Goal: Task Accomplishment & Management: Use online tool/utility

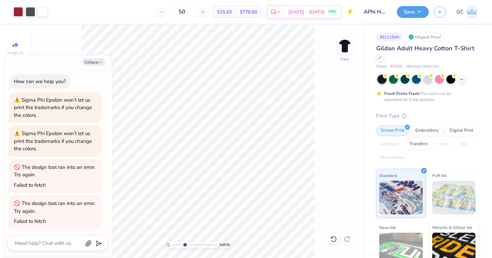
scroll to position [1, 0]
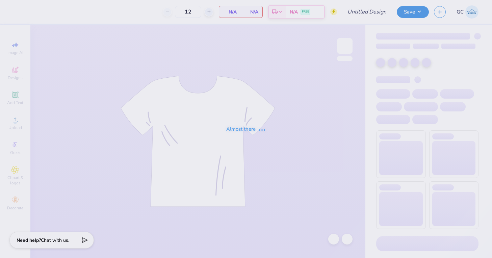
type input "APhi Homecoming Shirt"
type input "50"
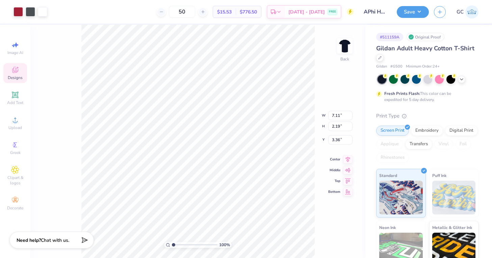
type input "3.45"
drag, startPoint x: 174, startPoint y: 245, endPoint x: 180, endPoint y: 245, distance: 6.4
type input "2.55"
click at [180, 245] on input "range" at bounding box center [195, 245] width 46 height 6
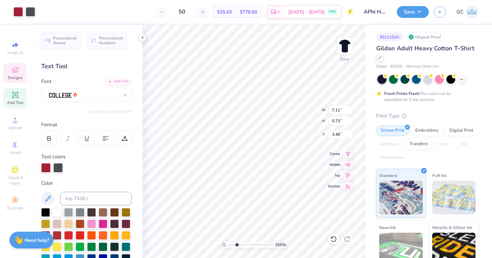
type input "3.48"
type input "1"
drag, startPoint x: 237, startPoint y: 244, endPoint x: 225, endPoint y: 243, distance: 11.5
click at [225, 243] on div "100 %" at bounding box center [254, 245] width 68 height 6
click at [142, 184] on div "Personalized Names Personalized Numbers Text Tool Add Font Font Switch to Greek…" at bounding box center [86, 141] width 112 height 233
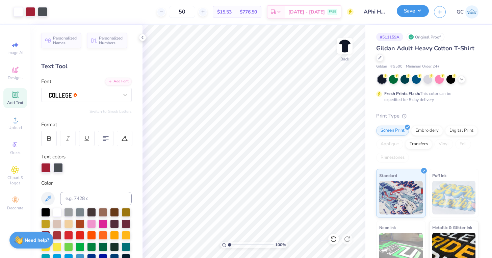
click at [402, 15] on button "Save" at bounding box center [413, 11] width 32 height 12
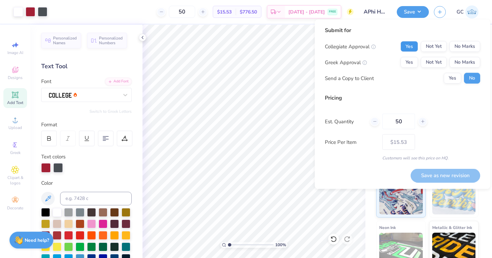
click at [405, 43] on button "Yes" at bounding box center [410, 46] width 18 height 11
click at [408, 63] on button "Yes" at bounding box center [410, 62] width 18 height 11
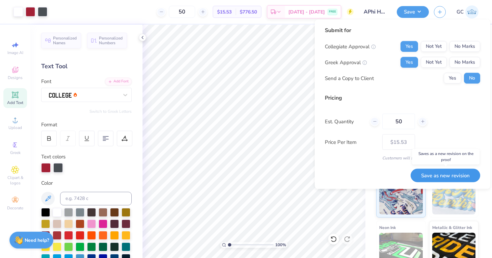
click at [438, 175] on button "Save as new revision" at bounding box center [446, 176] width 70 height 14
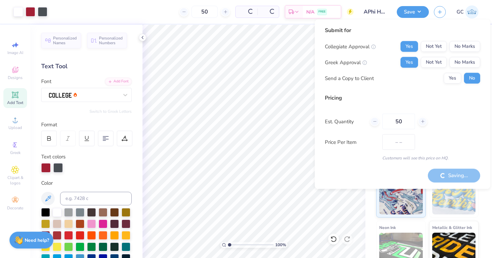
type input "$15.53"
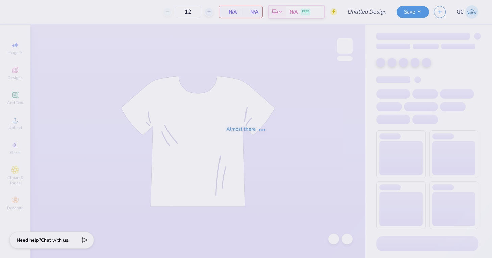
type input "APhi Homecoming Shirt"
type input "50"
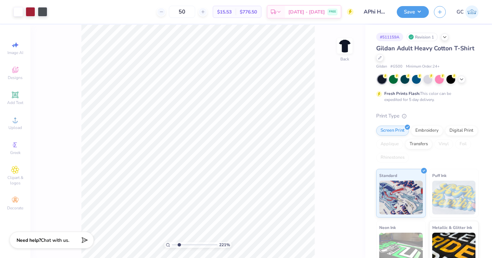
drag, startPoint x: 174, startPoint y: 246, endPoint x: 179, endPoint y: 247, distance: 4.8
type input "2.23"
click at [179, 247] on input "range" at bounding box center [195, 245] width 46 height 6
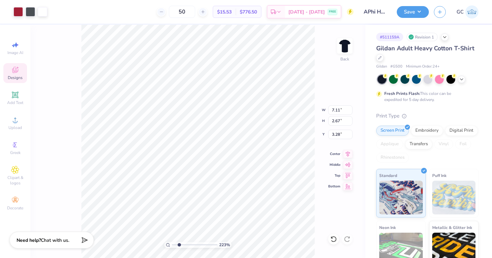
type input "3.27"
type input "0.73"
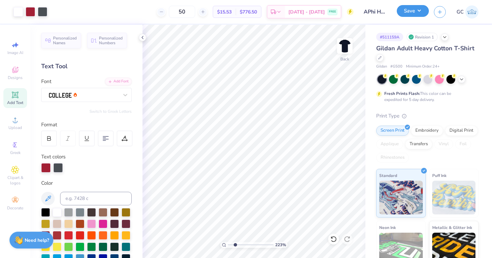
click at [414, 14] on button "Save" at bounding box center [413, 11] width 32 height 12
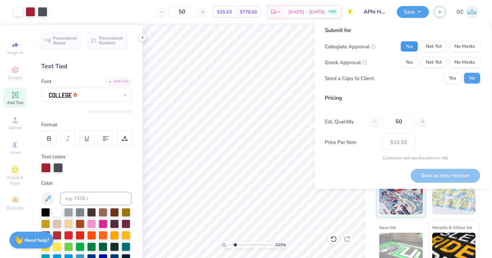
click at [414, 46] on button "Yes" at bounding box center [410, 46] width 18 height 11
click at [412, 60] on button "Yes" at bounding box center [410, 62] width 18 height 11
click at [434, 177] on button "Save as new revision" at bounding box center [446, 176] width 70 height 14
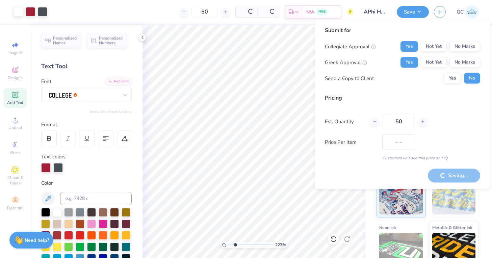
type input "$15.53"
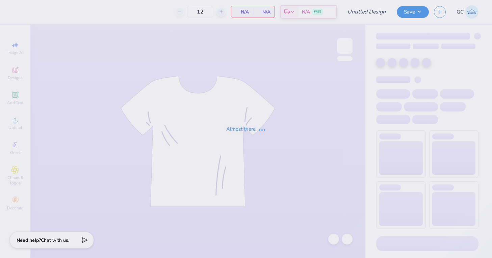
type input "100"
type input "APhi Homecoming"
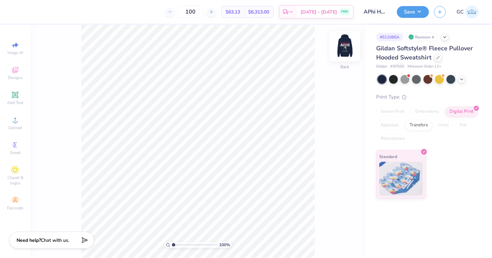
click at [342, 52] on img at bounding box center [344, 45] width 27 height 27
drag, startPoint x: 174, startPoint y: 245, endPoint x: 184, endPoint y: 247, distance: 10.3
type input "3.43"
click at [184, 247] on input "range" at bounding box center [195, 245] width 46 height 6
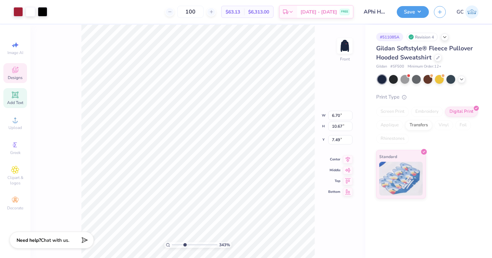
click at [16, 91] on icon at bounding box center [15, 95] width 8 height 8
type input "6.89"
type input "2.00"
type input "15.25"
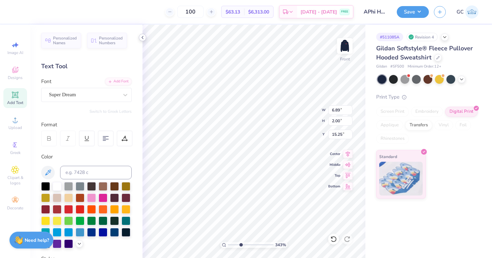
click at [143, 38] on icon at bounding box center [142, 37] width 5 height 5
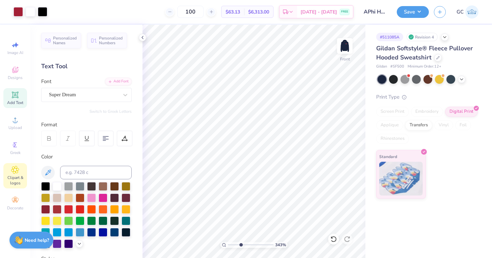
click at [12, 170] on icon at bounding box center [15, 170] width 8 height 8
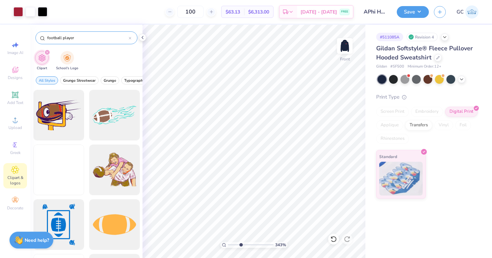
type input "football player"
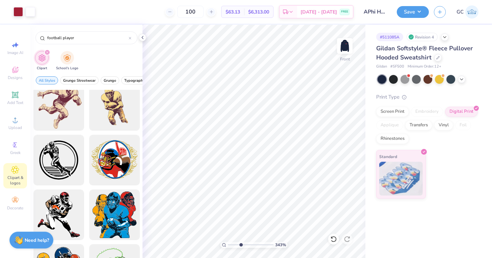
scroll to position [285, 0]
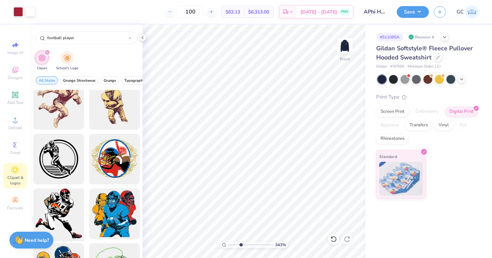
click at [59, 217] on div at bounding box center [59, 214] width 56 height 56
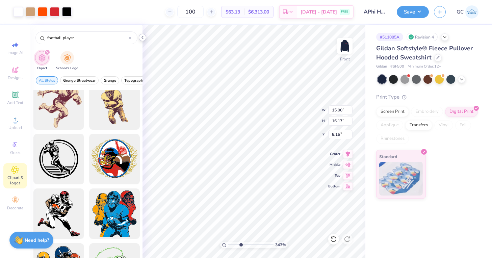
click at [144, 37] on icon at bounding box center [142, 37] width 5 height 5
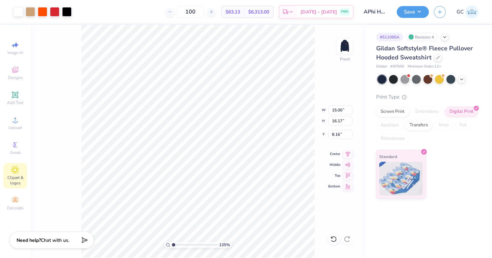
drag, startPoint x: 184, startPoint y: 245, endPoint x: 174, endPoint y: 245, distance: 10.5
type input "1"
click at [174, 245] on input "range" at bounding box center [195, 245] width 46 height 6
type input "7.86"
type input "8.47"
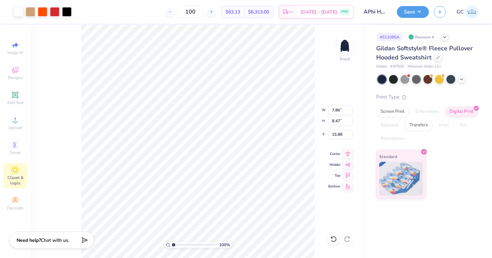
type input "9.22"
drag, startPoint x: 173, startPoint y: 245, endPoint x: 176, endPoint y: 245, distance: 3.7
type input "1.65"
click at [176, 245] on input "range" at bounding box center [195, 245] width 46 height 6
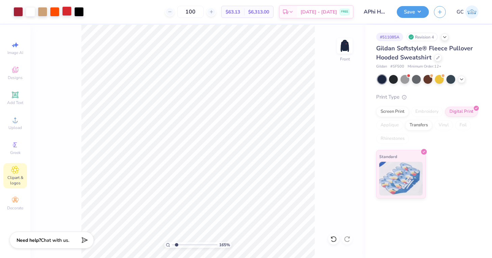
click at [69, 9] on div at bounding box center [66, 10] width 9 height 9
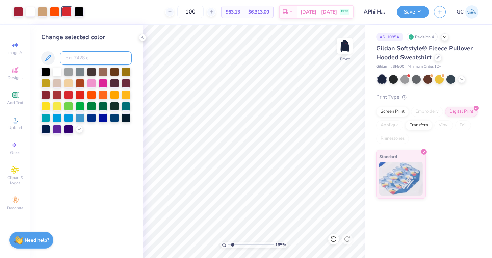
click at [76, 57] on input at bounding box center [96, 58] width 72 height 14
type input "201"
click at [45, 15] on div at bounding box center [42, 10] width 9 height 9
click at [114, 71] on div at bounding box center [114, 71] width 9 height 9
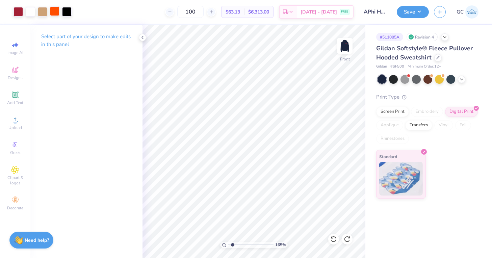
click at [56, 14] on div at bounding box center [54, 10] width 9 height 9
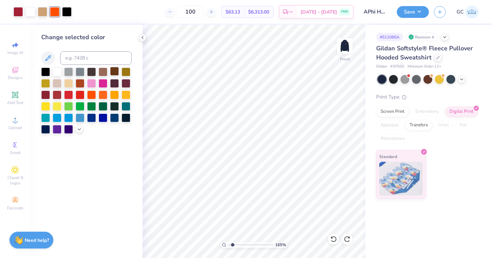
click at [115, 72] on div at bounding box center [114, 71] width 9 height 9
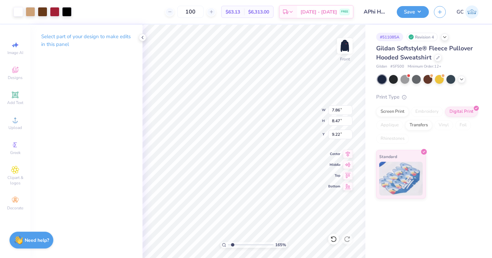
type input "7.47"
type input "8.05"
type input "8.97"
type input "1.15"
click at [230, 245] on input "range" at bounding box center [251, 245] width 46 height 6
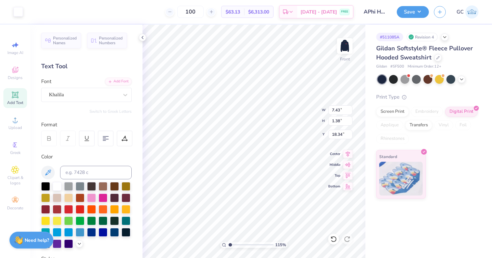
type input "18.12"
type input "7.47"
type input "8.05"
type input "10.07"
type input "7.90"
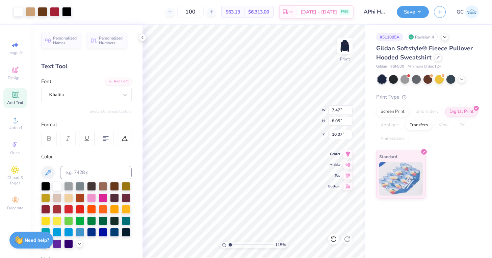
type input "8.52"
type input "9.60"
type input "7.43"
type input "1.38"
type input "18.12"
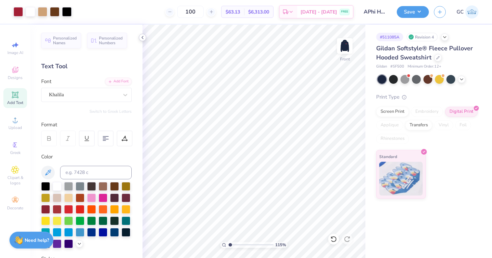
click at [141, 37] on icon at bounding box center [142, 37] width 5 height 5
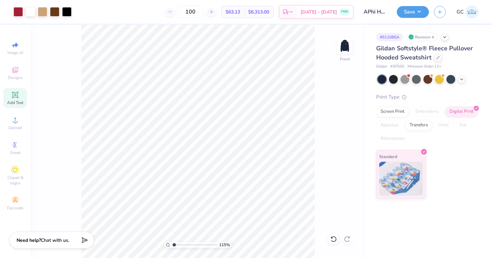
click at [441, 57] on div "Gildan Softstyle® Fleece Pullover Hooded Sweatshirt" at bounding box center [427, 53] width 102 height 18
click at [437, 57] on icon at bounding box center [438, 56] width 3 height 3
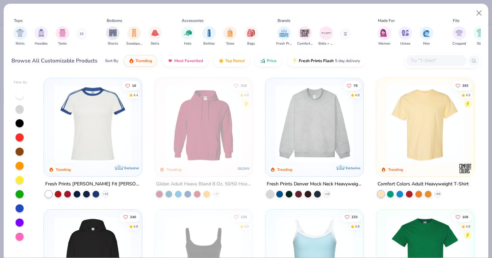
click at [82, 34] on icon at bounding box center [82, 33] width 4 height 3
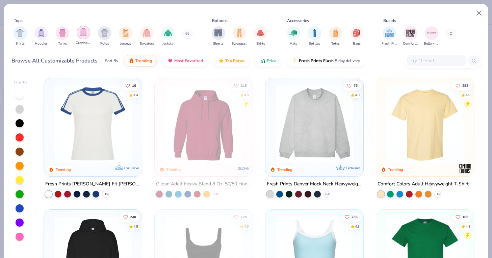
click at [84, 35] on img "filter for Crewnecks" at bounding box center [83, 32] width 7 height 8
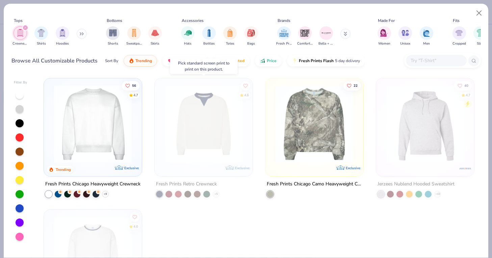
click at [200, 118] on img at bounding box center [204, 124] width 84 height 78
click at [100, 140] on img at bounding box center [93, 124] width 84 height 78
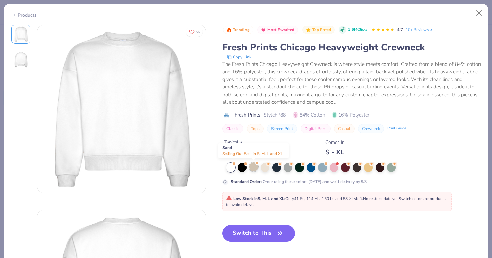
click at [254, 167] on div at bounding box center [253, 167] width 9 height 9
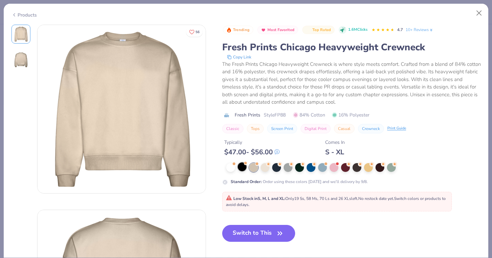
click at [244, 167] on div at bounding box center [242, 167] width 9 height 9
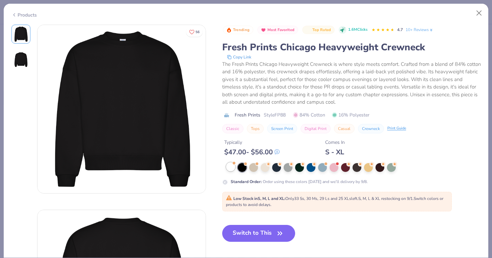
click at [229, 166] on div at bounding box center [230, 167] width 9 height 9
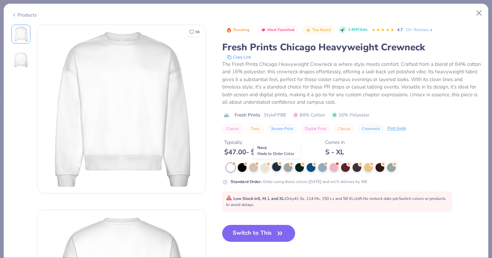
click at [275, 169] on div at bounding box center [276, 167] width 9 height 9
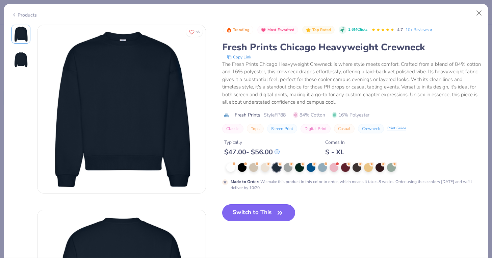
click at [266, 213] on button "Switch to This" at bounding box center [258, 212] width 73 height 17
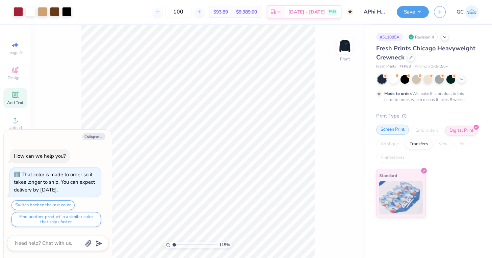
click at [394, 130] on div "Screen Print" at bounding box center [392, 130] width 33 height 10
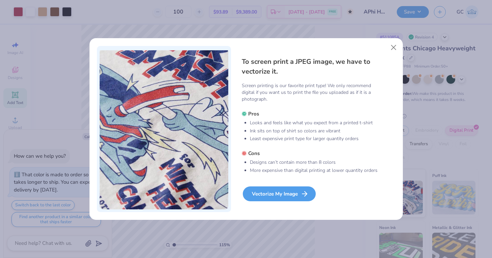
click at [276, 190] on div "Vectorize My Image" at bounding box center [279, 194] width 73 height 15
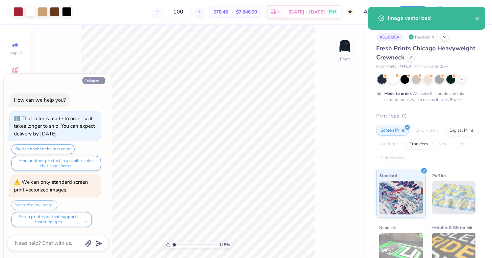
click at [93, 82] on button "Collapse" at bounding box center [93, 80] width 23 height 7
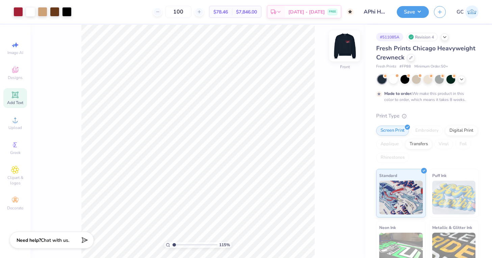
click at [346, 53] on img at bounding box center [344, 45] width 27 height 27
click at [411, 57] on icon at bounding box center [411, 56] width 3 height 3
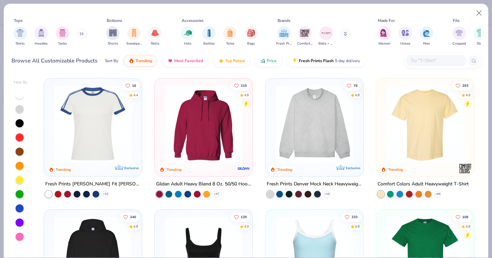
click at [79, 35] on button at bounding box center [82, 34] width 10 height 10
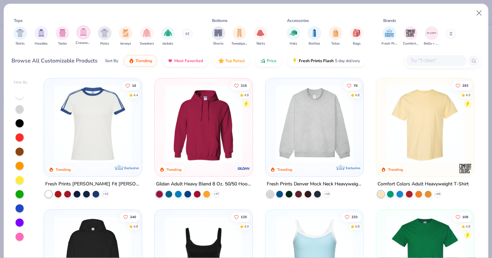
click at [87, 33] on img "filter for Crewnecks" at bounding box center [83, 32] width 7 height 8
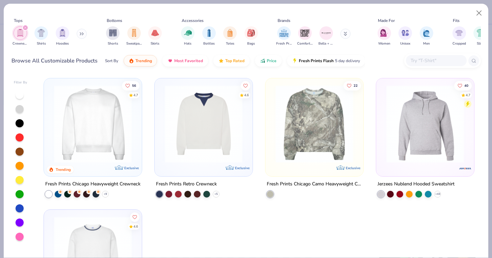
click at [210, 130] on img at bounding box center [204, 124] width 84 height 78
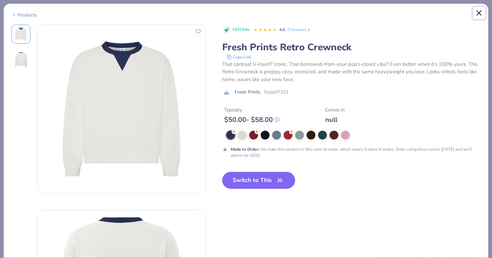
click at [477, 15] on button "Close" at bounding box center [479, 13] width 13 height 13
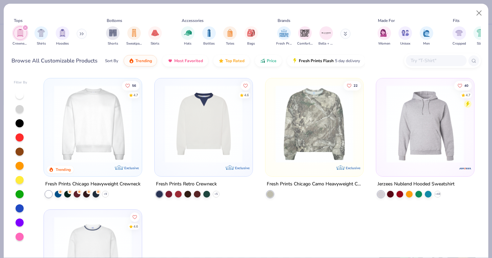
click at [23, 28] on div "filter for Crewnecks" at bounding box center [25, 28] width 6 height 6
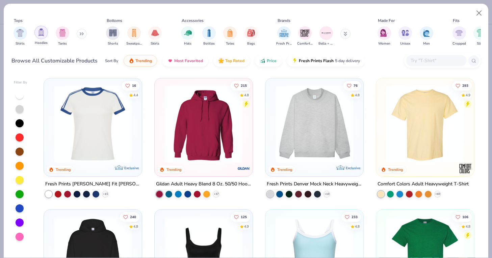
click at [45, 36] on div "filter for Hoodies" at bounding box center [41, 33] width 14 height 14
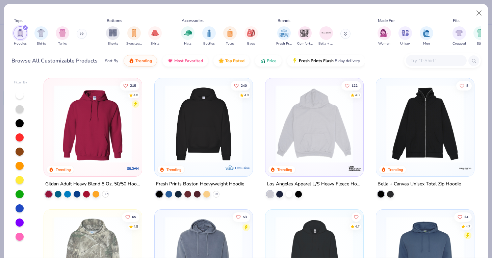
click at [210, 135] on img at bounding box center [204, 124] width 84 height 78
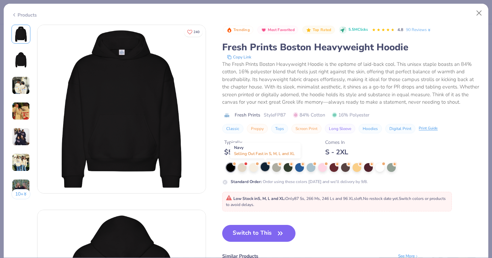
click at [264, 168] on div at bounding box center [265, 167] width 9 height 9
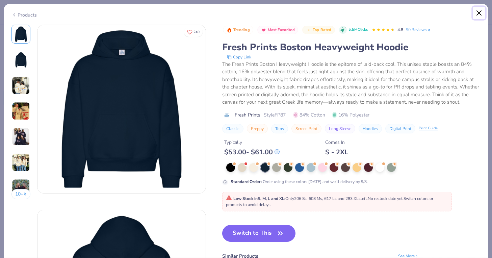
click at [485, 14] on button "Close" at bounding box center [479, 13] width 13 height 13
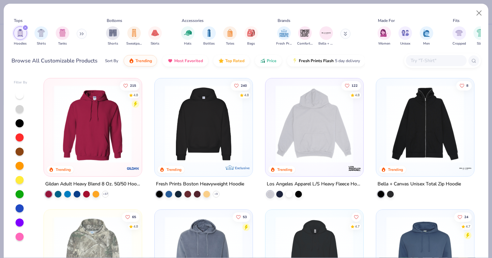
click at [95, 152] on img at bounding box center [93, 124] width 84 height 78
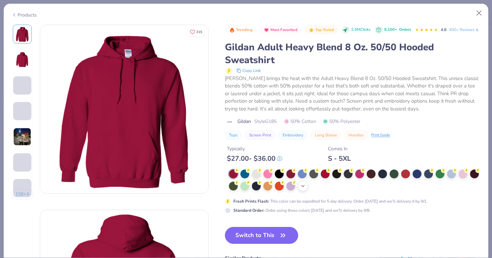
click at [304, 187] on polyline at bounding box center [303, 186] width 3 height 1
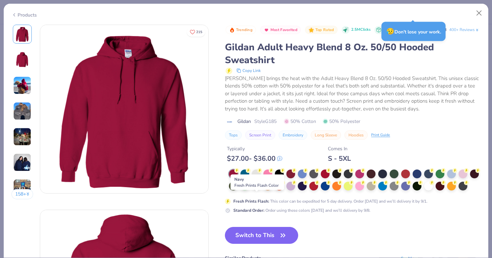
click at [258, 190] on div at bounding box center [256, 185] width 9 height 9
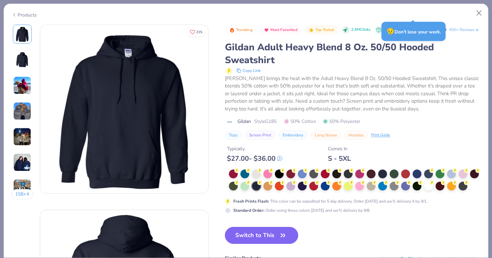
click at [255, 244] on button "Switch to This" at bounding box center [261, 235] width 73 height 17
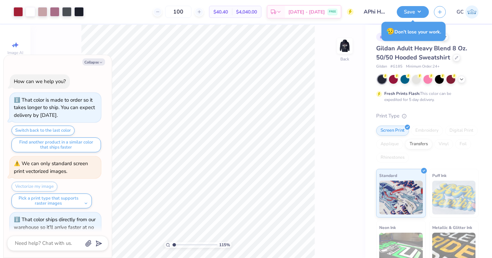
scroll to position [23, 0]
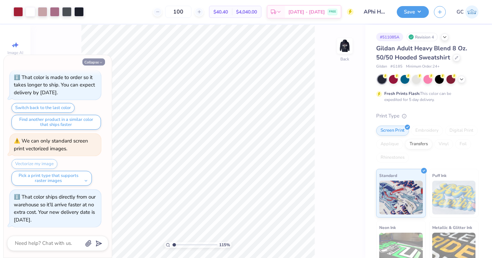
click at [103, 61] on button "Collapse" at bounding box center [93, 61] width 23 height 7
type textarea "x"
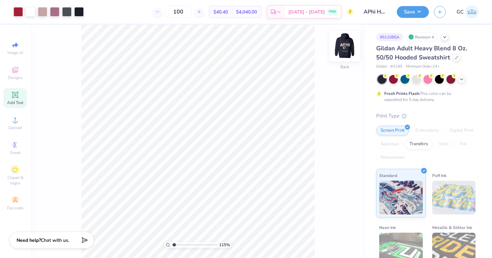
click at [341, 47] on img at bounding box center [344, 45] width 27 height 27
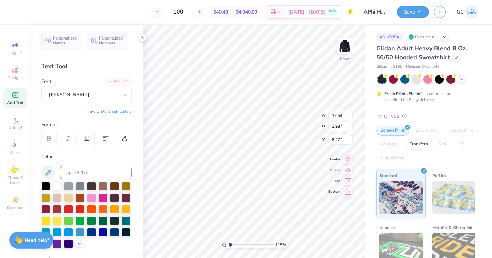
type input "12.30"
type input "0.98"
type input "6.00"
click at [142, 36] on icon at bounding box center [142, 37] width 5 height 5
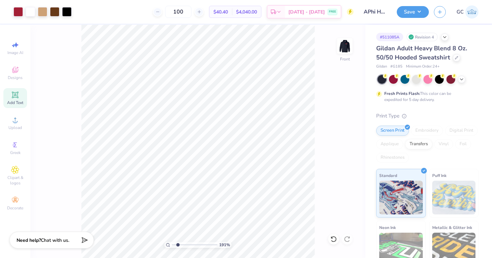
click at [178, 245] on input "range" at bounding box center [195, 245] width 46 height 6
drag, startPoint x: 177, startPoint y: 246, endPoint x: 169, endPoint y: 246, distance: 7.8
click at [169, 246] on div "100 %" at bounding box center [198, 245] width 68 height 6
click at [349, 42] on img at bounding box center [344, 45] width 27 height 27
click at [417, 11] on button "Save" at bounding box center [413, 11] width 32 height 12
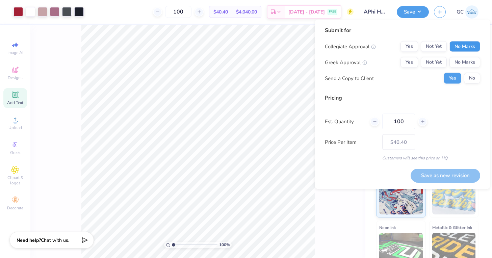
click at [459, 45] on button "No Marks" at bounding box center [465, 46] width 31 height 11
click at [408, 65] on button "Yes" at bounding box center [410, 62] width 18 height 11
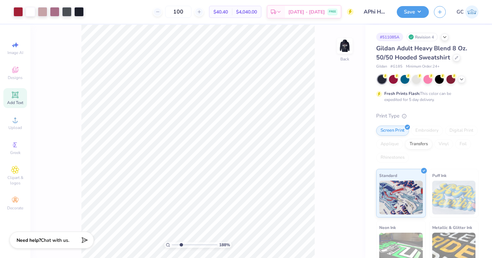
drag, startPoint x: 174, startPoint y: 244, endPoint x: 181, endPoint y: 243, distance: 6.8
click at [181, 244] on input "range" at bounding box center [195, 245] width 46 height 6
click at [181, 246] on input "range" at bounding box center [195, 245] width 46 height 6
click at [349, 47] on img at bounding box center [344, 45] width 27 height 27
drag, startPoint x: 182, startPoint y: 245, endPoint x: 173, endPoint y: 243, distance: 10.0
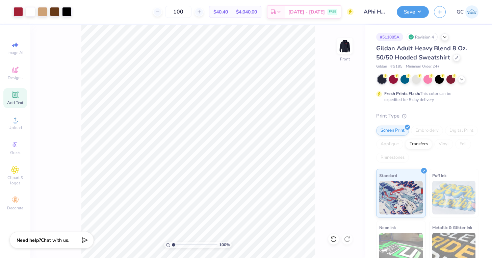
click at [173, 243] on input "range" at bounding box center [195, 245] width 46 height 6
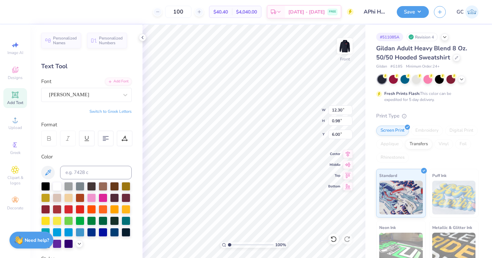
scroll to position [0, 2]
click at [295, 107] on div "100 % Front W 12.30 12.30 " H 0.98 0.98 " Y 6.00 6.00 " Center Middle Top Bottom" at bounding box center [254, 141] width 223 height 233
click at [48, 135] on icon at bounding box center [49, 138] width 6 height 6
click at [50, 137] on icon at bounding box center [49, 138] width 3 height 2
click at [82, 96] on div "Asimov" at bounding box center [83, 95] width 71 height 10
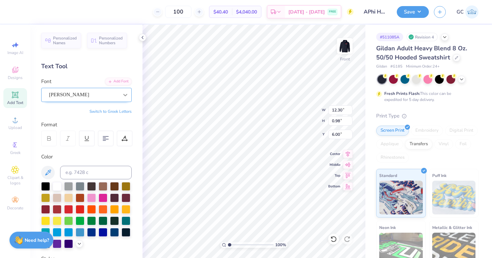
click at [125, 94] on icon at bounding box center [125, 95] width 7 height 7
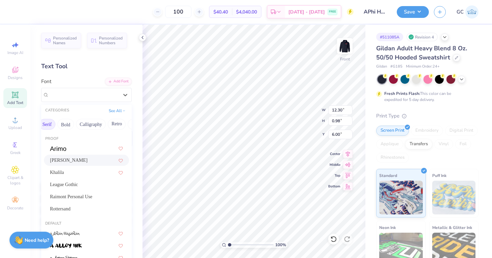
scroll to position [0, 74]
click at [70, 123] on button "Bold" at bounding box center [68, 124] width 17 height 11
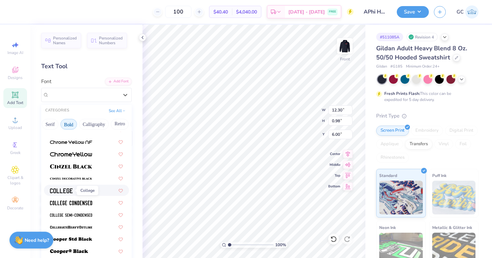
scroll to position [19, 0]
click at [63, 189] on img at bounding box center [61, 190] width 23 height 5
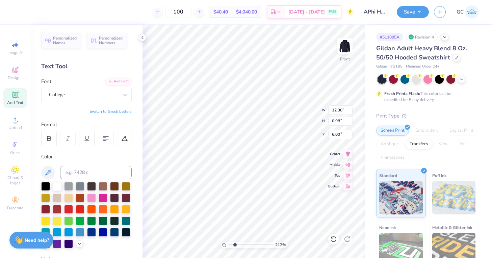
drag, startPoint x: 231, startPoint y: 245, endPoint x: 235, endPoint y: 245, distance: 4.1
type input "2.14"
click at [235, 245] on input "range" at bounding box center [251, 245] width 46 height 6
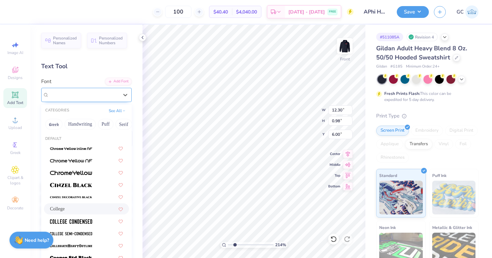
click at [100, 100] on div "College" at bounding box center [83, 95] width 71 height 10
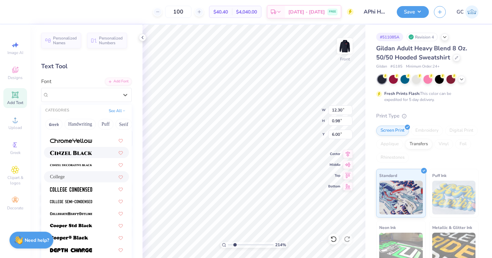
scroll to position [33, 0]
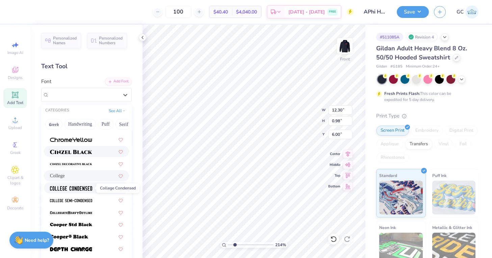
click at [84, 188] on img at bounding box center [71, 188] width 42 height 5
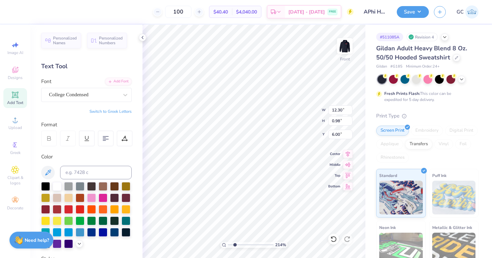
click at [50, 134] on div at bounding box center [49, 139] width 16 height 16
click at [105, 100] on div "College Condensed" at bounding box center [86, 95] width 91 height 14
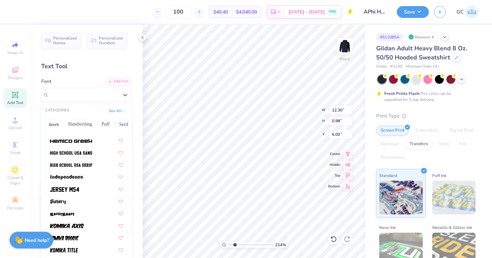
scroll to position [340, 0]
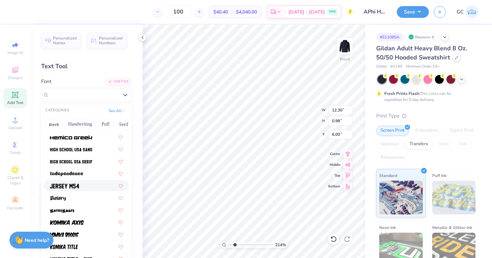
click at [78, 188] on img at bounding box center [64, 186] width 29 height 5
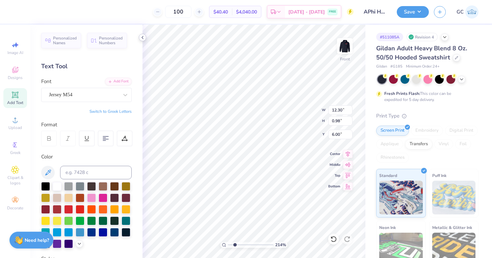
click at [142, 38] on polyline at bounding box center [142, 37] width 1 height 3
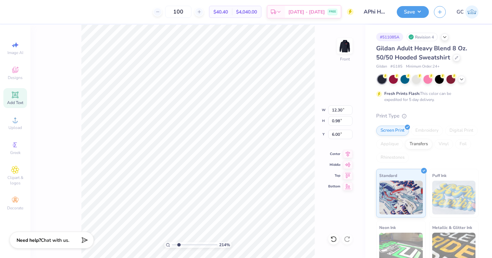
type input "9.50"
type input "1.02"
type input "6.04"
drag, startPoint x: 179, startPoint y: 246, endPoint x: 171, endPoint y: 246, distance: 7.8
type input "1"
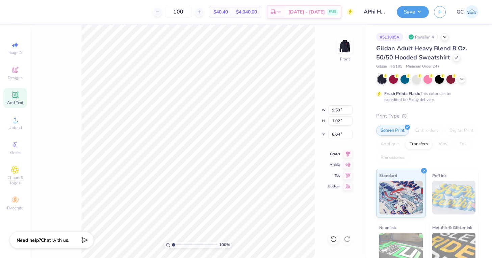
click at [172, 246] on input "range" at bounding box center [195, 245] width 46 height 6
click at [73, 140] on div "100 % Front W 9.50 9.50 " H 1.02 1.02 " Y 6.04 6.04 " Center Middle Top Bottom" at bounding box center [197, 141] width 335 height 233
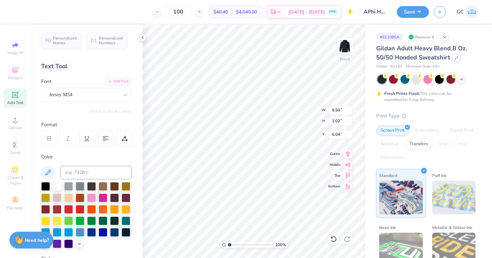
type input "11.46"
type input "1.24"
type input "13.21"
type input "1.43"
type input "12.84"
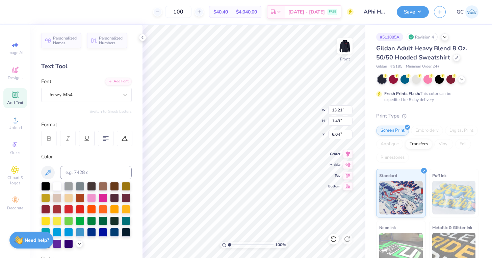
type input "1.39"
click at [350, 48] on img at bounding box center [344, 45] width 27 height 27
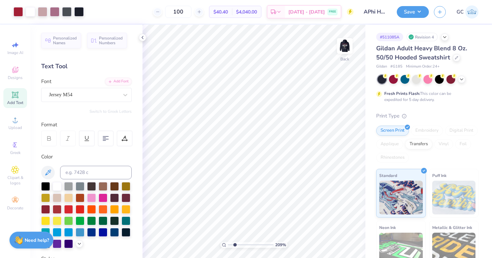
drag, startPoint x: 229, startPoint y: 244, endPoint x: 235, endPoint y: 244, distance: 5.8
type input "2.15"
click at [235, 244] on input "range" at bounding box center [251, 245] width 46 height 6
click at [51, 12] on div at bounding box center [54, 10] width 9 height 9
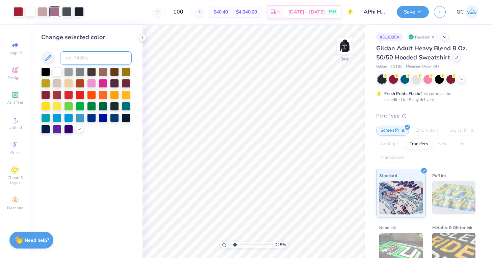
click at [80, 58] on input at bounding box center [96, 58] width 72 height 14
type input "201"
click at [46, 10] on div at bounding box center [42, 10] width 9 height 9
click at [72, 57] on input at bounding box center [96, 58] width 72 height 14
type input "201"
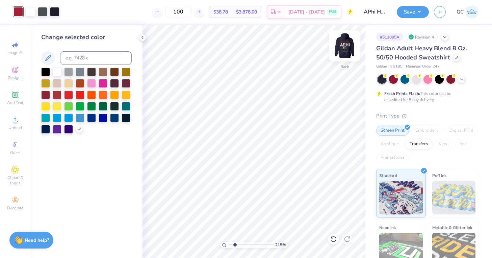
click at [347, 45] on img at bounding box center [344, 45] width 27 height 27
drag, startPoint x: 235, startPoint y: 245, endPoint x: 230, endPoint y: 245, distance: 4.4
type input "1.22"
click at [230, 245] on input "range" at bounding box center [251, 245] width 46 height 6
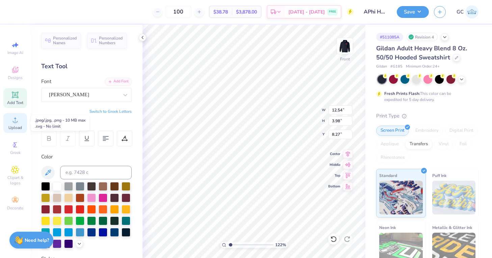
click at [14, 121] on circle at bounding box center [15, 122] width 4 height 4
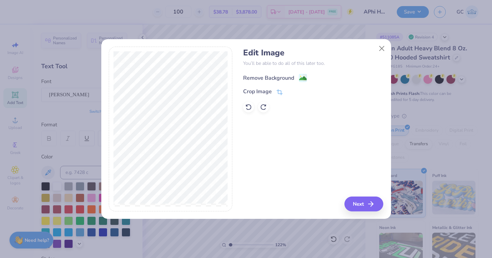
click at [301, 78] on image at bounding box center [302, 78] width 7 height 7
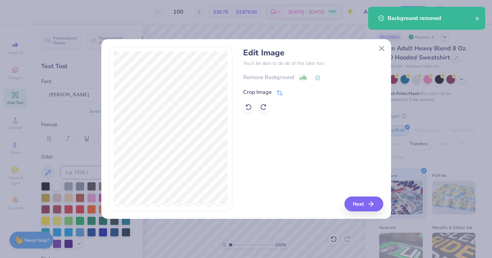
click at [279, 90] on icon at bounding box center [280, 93] width 6 height 6
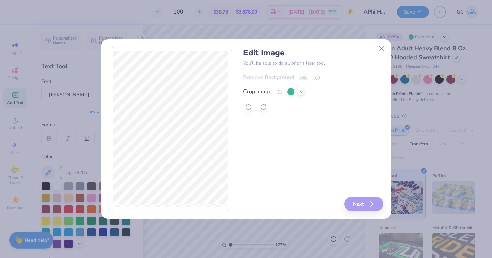
click at [291, 93] on icon at bounding box center [291, 92] width 4 height 4
click at [382, 49] on button "Close" at bounding box center [381, 48] width 13 height 13
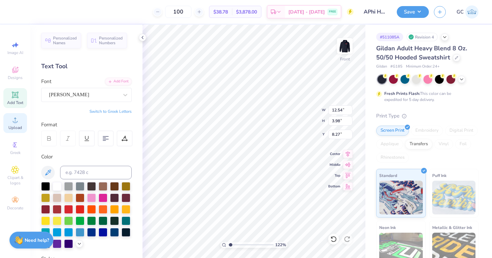
click at [15, 121] on circle at bounding box center [15, 122] width 4 height 4
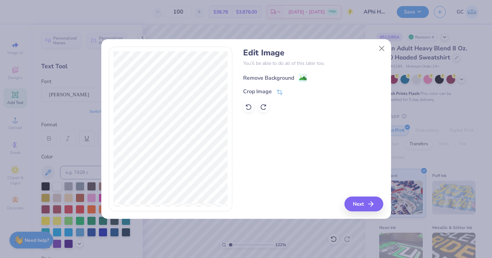
click at [300, 75] on image at bounding box center [302, 78] width 7 height 7
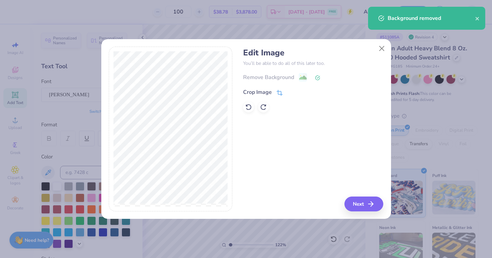
click at [281, 89] on span at bounding box center [280, 92] width 6 height 8
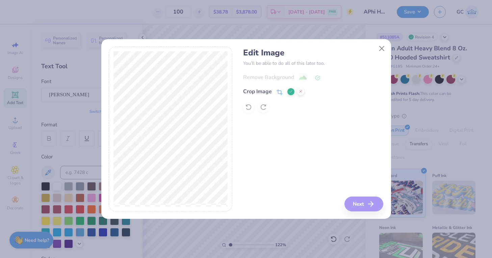
click at [291, 92] on polyline at bounding box center [291, 92] width 3 height 2
click at [366, 206] on button "Next" at bounding box center [365, 204] width 39 height 15
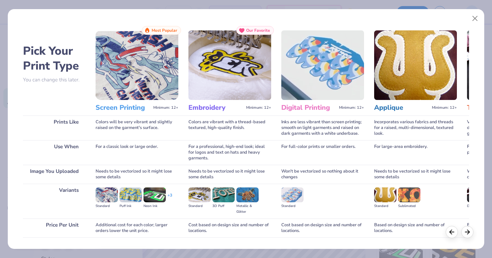
scroll to position [45, 0]
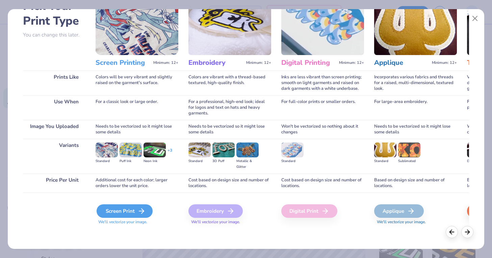
click at [131, 212] on div "Screen Print" at bounding box center [125, 211] width 56 height 14
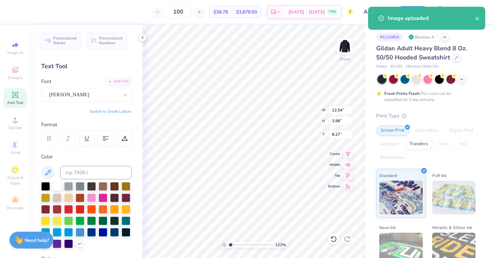
type input "15.00"
type input "7.42"
type input "12.29"
click at [21, 9] on div at bounding box center [18, 10] width 9 height 9
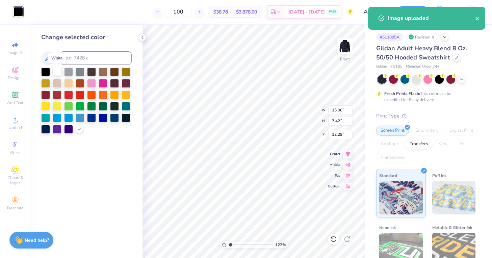
click at [57, 71] on div at bounding box center [57, 71] width 9 height 9
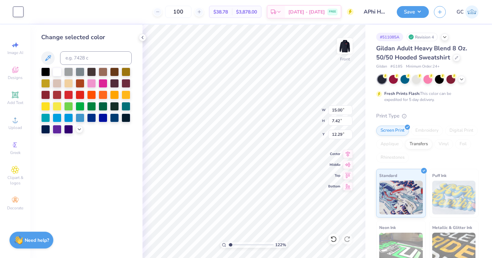
type input "12.54"
type input "3.98"
type input "8.27"
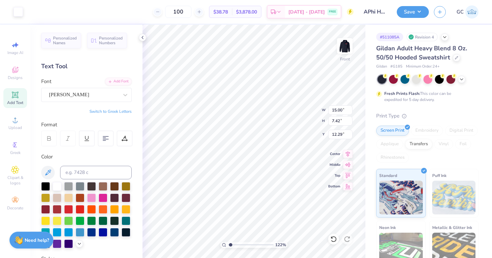
type input "7.76"
type input "14.33"
type input "7.09"
type input "8.09"
type input "12.84"
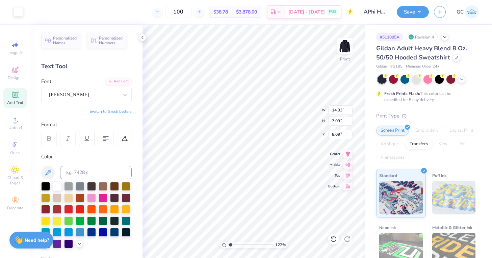
type input "6.35"
type input "8.83"
type input "14.45"
type input "12.84"
type input "6.35"
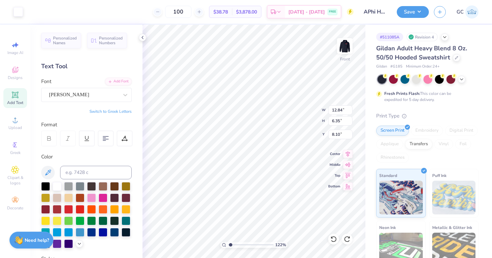
type input "8.13"
type input "7.90"
type input "8.52"
type input "9.78"
type input "8.13"
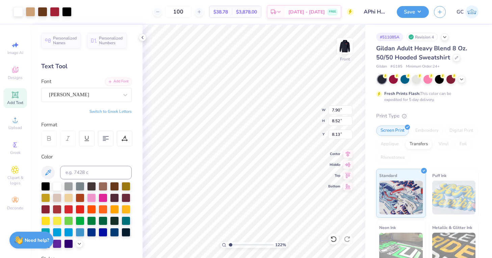
type input "8.98"
type input "7.43"
type input "1.38"
type input "18.02"
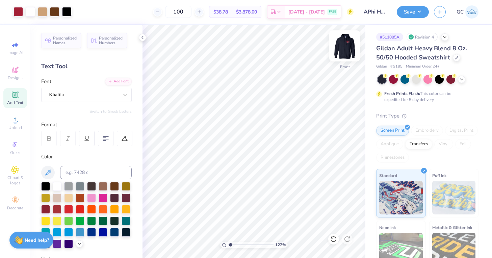
click at [345, 44] on img at bounding box center [344, 45] width 27 height 27
click at [343, 43] on img at bounding box center [344, 45] width 27 height 27
click at [141, 37] on icon at bounding box center [142, 37] width 5 height 5
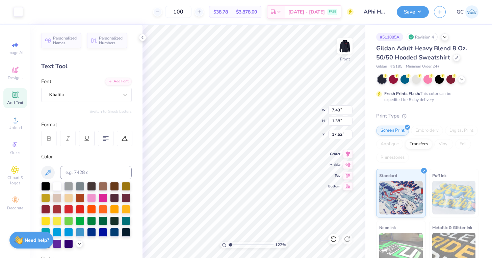
type input "17.50"
type input "12.84"
type input "6.35"
type input "8.13"
type input "6.14"
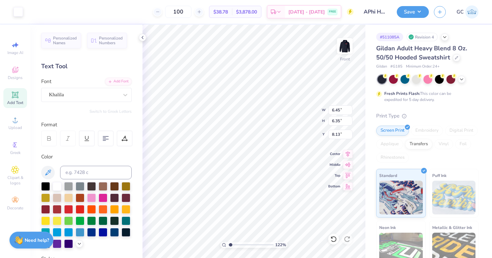
type input "6.21"
type input "8.28"
type input "14.26"
type input "8.28"
type input "7.43"
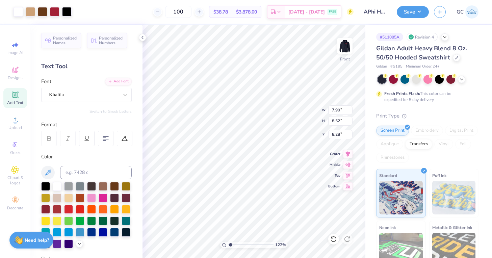
type input "1.38"
type input "17.40"
type input "7.42"
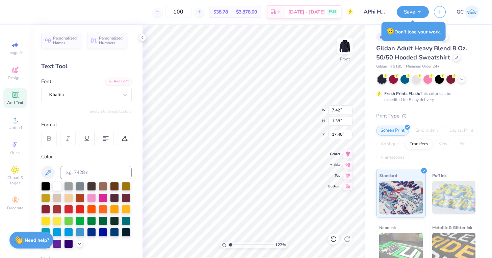
type input "16.00"
type input "17.38"
type textarea "Hmecoming"
type input "6.71"
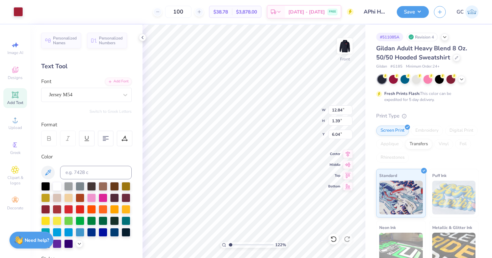
type input "6.00"
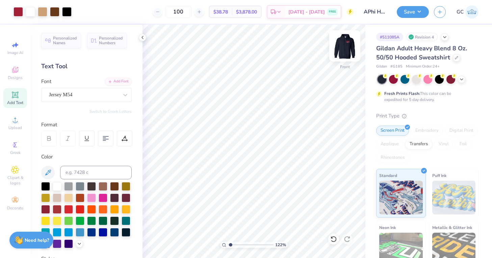
click at [341, 48] on img at bounding box center [344, 45] width 27 height 27
click at [341, 48] on img at bounding box center [345, 46] width 14 height 14
click at [418, 15] on button "Save" at bounding box center [413, 11] width 32 height 12
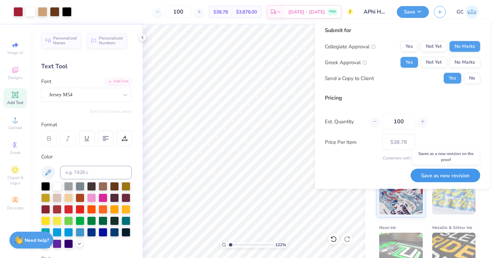
click at [452, 176] on button "Save as new revision" at bounding box center [446, 176] width 70 height 14
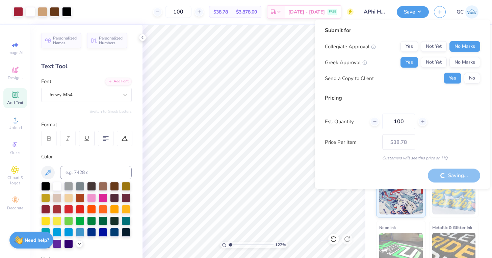
type input "– –"
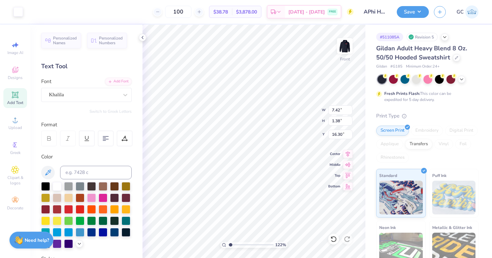
type input "16.00"
type textarea "Homecoming 2025"
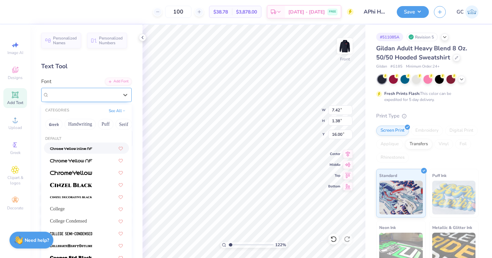
click at [107, 94] on div "Khalila" at bounding box center [83, 95] width 71 height 10
click at [116, 112] on button "See All" at bounding box center [117, 110] width 21 height 7
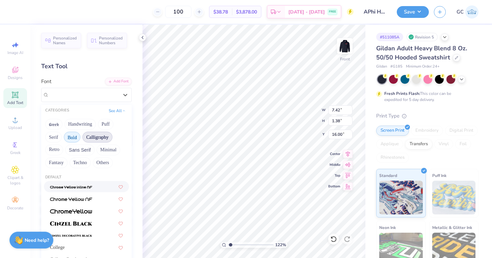
click at [93, 138] on button "Calligraphy" at bounding box center [97, 137] width 30 height 11
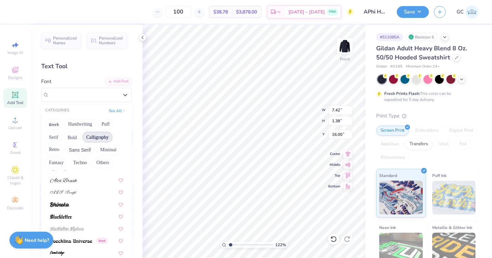
scroll to position [48, 0]
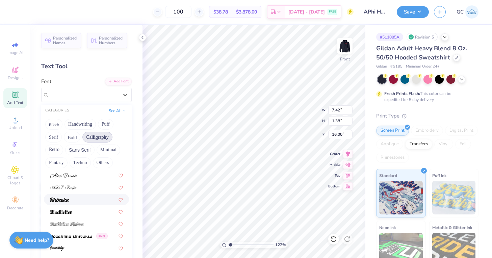
click at [76, 201] on div at bounding box center [86, 199] width 73 height 7
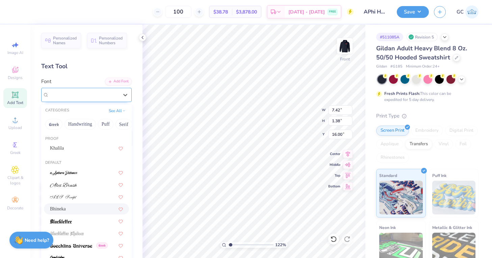
click at [116, 97] on div "Bhineka" at bounding box center [83, 95] width 71 height 10
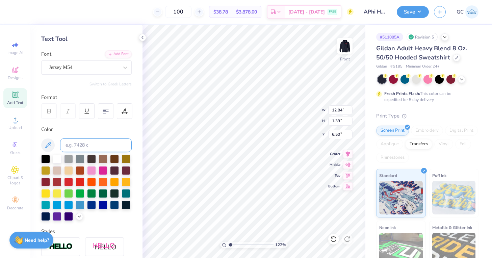
scroll to position [0, 0]
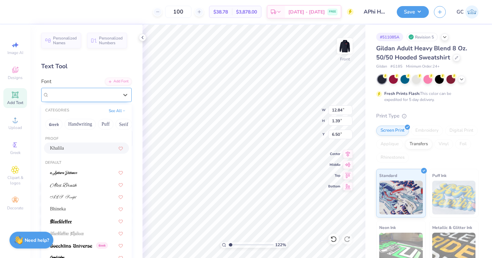
click at [100, 94] on div "Jersey M54" at bounding box center [83, 95] width 71 height 10
click at [99, 125] on button "Bold" at bounding box center [104, 124] width 17 height 11
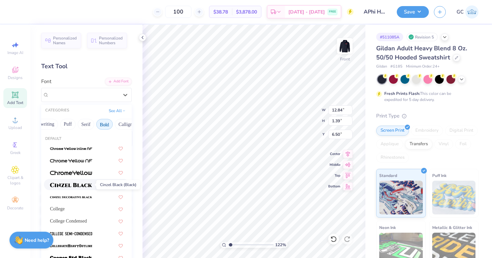
click at [84, 185] on img at bounding box center [71, 185] width 42 height 5
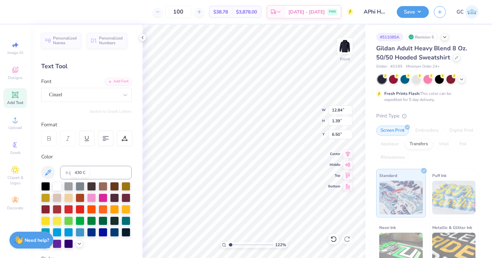
type input "15.67"
type input "1.08"
type input "6.65"
click at [97, 96] on div "Cinzel" at bounding box center [83, 95] width 71 height 10
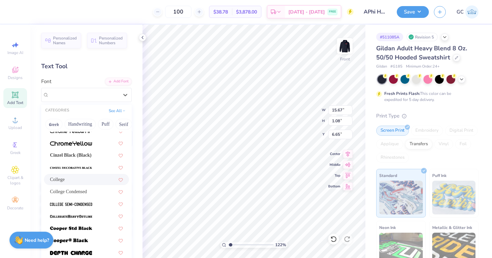
scroll to position [33, 0]
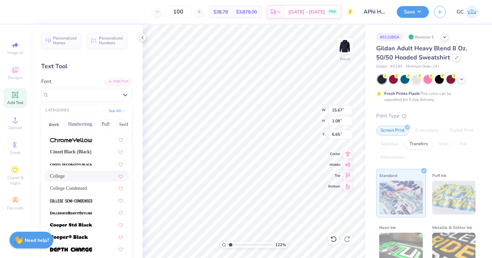
click at [76, 175] on div "College" at bounding box center [86, 176] width 73 height 7
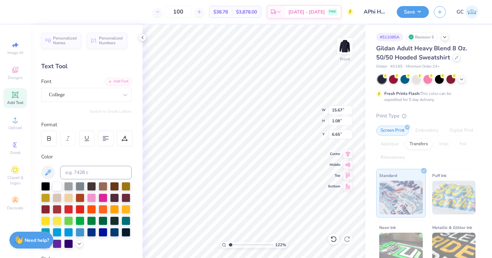
type input "11.80"
type input "0.98"
type input "6.70"
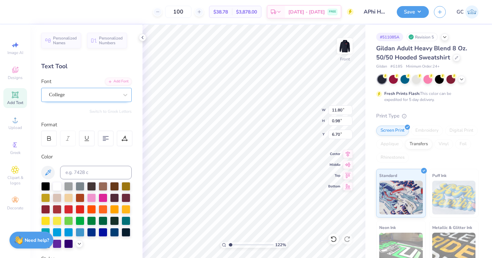
click at [116, 93] on div "College" at bounding box center [83, 95] width 71 height 10
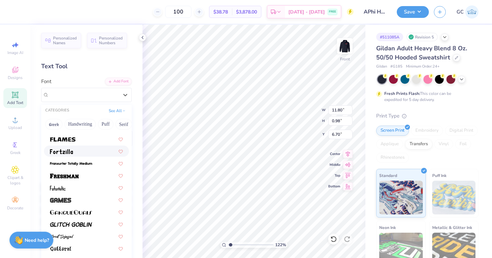
scroll to position [217, 0]
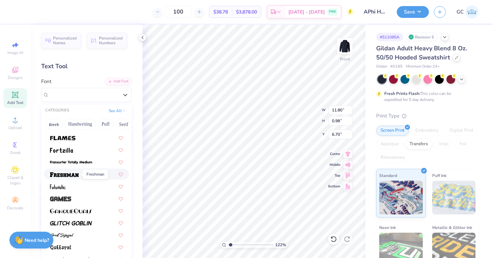
click at [78, 176] on img at bounding box center [64, 174] width 29 height 5
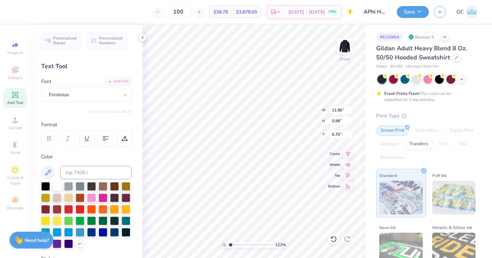
type input "15.33"
type input "1.20"
type input "6.59"
type input "14.52"
type input "1.14"
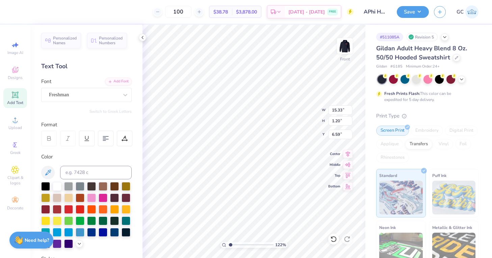
type input "6.66"
type input "13.67"
type input "1.07"
type input "6.72"
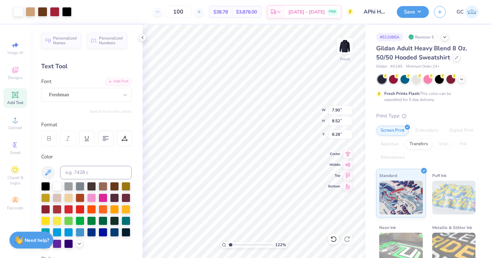
type input "6.52"
type input "7.03"
type input "5.84"
type input "6.30"
type input "6.34"
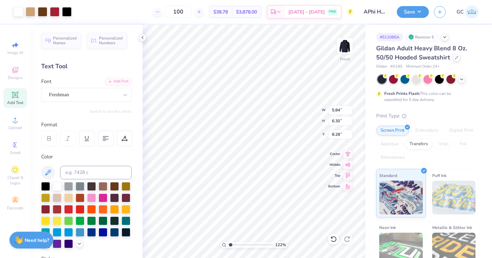
type input "6.83"
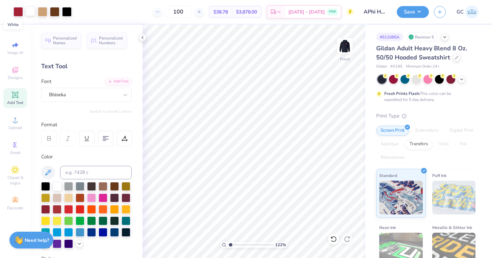
click at [29, 11] on div at bounding box center [30, 10] width 9 height 9
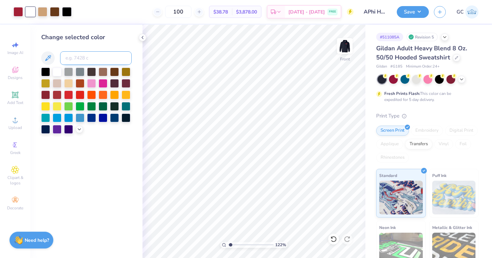
click at [82, 53] on input at bounding box center [96, 58] width 72 height 14
type input "7540"
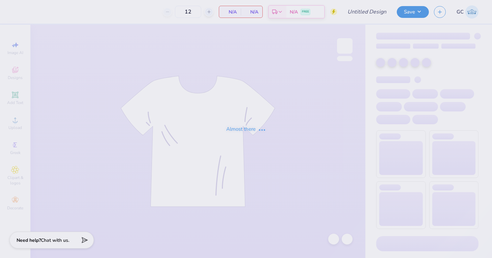
type input "APhi Homecoming Shirt"
type input "50"
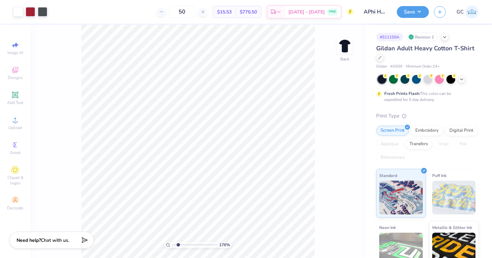
drag, startPoint x: 175, startPoint y: 244, endPoint x: 178, endPoint y: 243, distance: 3.4
click at [178, 243] on input "range" at bounding box center [195, 245] width 46 height 6
click at [347, 47] on img at bounding box center [344, 45] width 27 height 27
drag, startPoint x: 178, startPoint y: 246, endPoint x: 171, endPoint y: 246, distance: 6.8
type input "1"
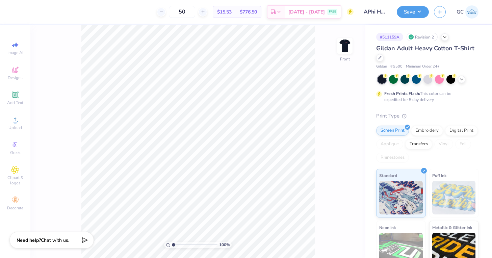
click at [172, 246] on input "range" at bounding box center [195, 245] width 46 height 6
click at [14, 123] on icon at bounding box center [15, 120] width 8 height 8
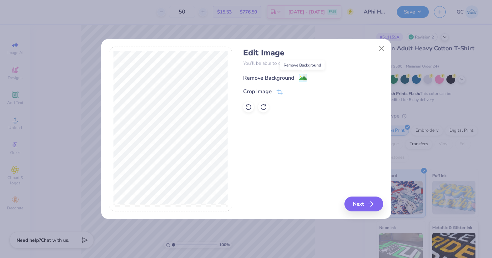
click at [305, 77] on image at bounding box center [302, 78] width 7 height 7
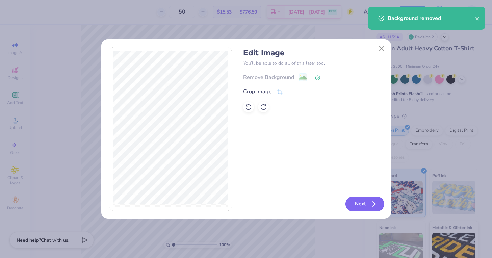
click at [361, 204] on button "Next" at bounding box center [365, 204] width 39 height 15
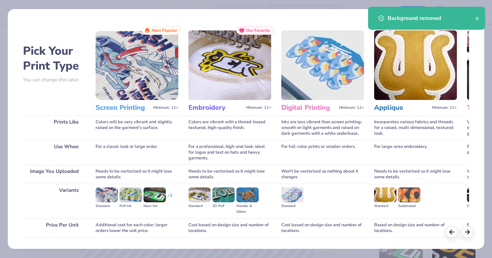
scroll to position [45, 0]
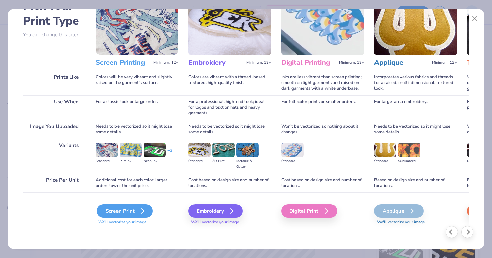
click at [140, 209] on icon at bounding box center [142, 211] width 8 height 8
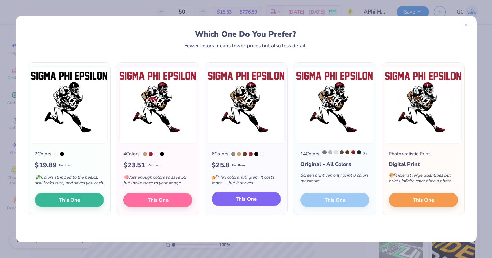
click at [249, 203] on span "This One" at bounding box center [246, 199] width 21 height 8
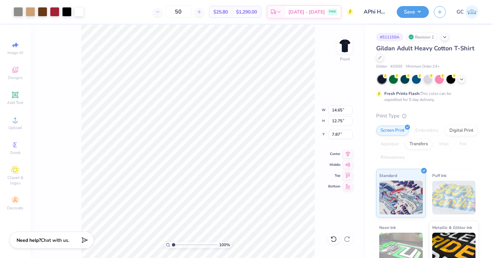
type input "12.62"
type input "10.98"
type input "9.64"
type input "5.95"
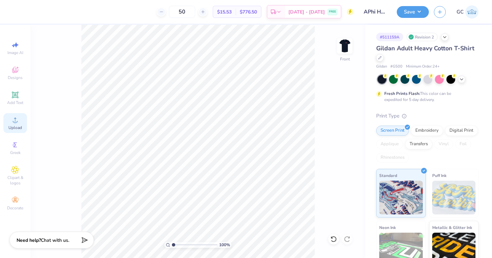
click at [15, 124] on circle at bounding box center [15, 122] width 4 height 4
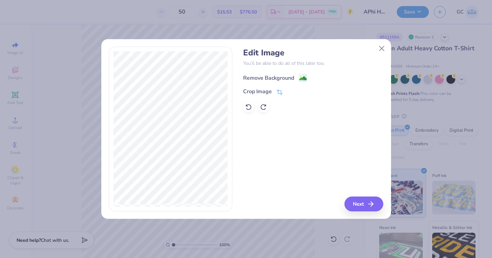
click at [300, 78] on image at bounding box center [302, 78] width 7 height 7
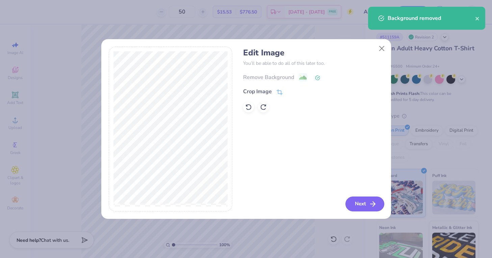
click at [363, 207] on button "Next" at bounding box center [365, 204] width 39 height 15
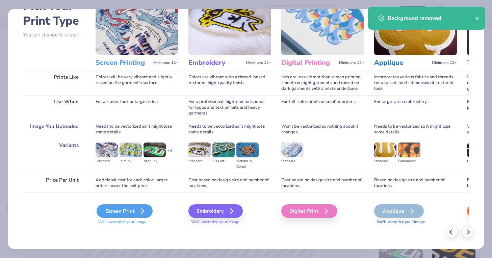
click at [111, 211] on div "Screen Print" at bounding box center [125, 211] width 56 height 14
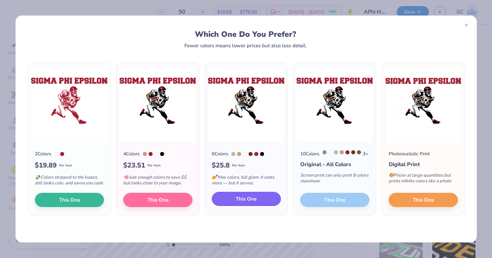
click at [247, 201] on span "This One" at bounding box center [246, 199] width 21 height 8
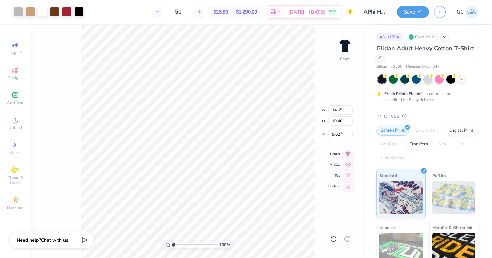
type input "13.26"
type input "9.47"
type input "10.01"
click at [72, 222] on div "100 % Front W 13.26 13.26 " H 9.47 9.47 " Y 10.01 10.01 " Center Middle Top Bot…" at bounding box center [197, 141] width 335 height 233
drag, startPoint x: 172, startPoint y: 245, endPoint x: 178, endPoint y: 246, distance: 6.5
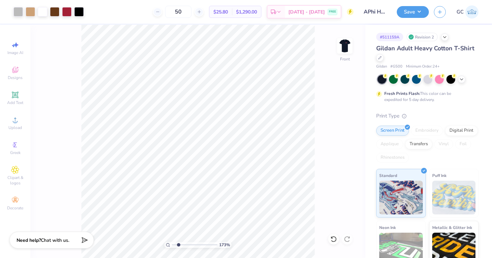
click at [178, 246] on input "range" at bounding box center [195, 245] width 46 height 6
click at [20, 12] on div at bounding box center [18, 10] width 9 height 9
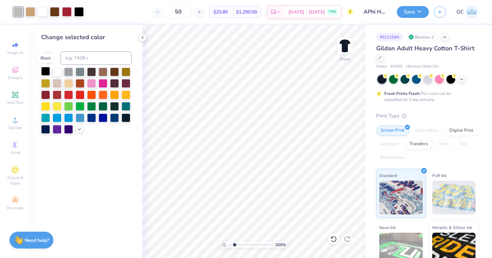
click at [47, 71] on div at bounding box center [45, 71] width 9 height 9
drag, startPoint x: 235, startPoint y: 244, endPoint x: 227, endPoint y: 244, distance: 8.1
type input "1"
click at [228, 244] on input "range" at bounding box center [251, 245] width 46 height 6
click at [144, 36] on icon at bounding box center [142, 37] width 5 height 5
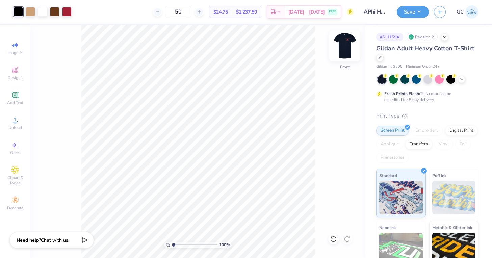
click at [348, 42] on img at bounding box center [344, 45] width 27 height 27
drag, startPoint x: 199, startPoint y: 13, endPoint x: 168, endPoint y: 11, distance: 30.5
click at [168, 11] on div "50" at bounding box center [178, 12] width 51 height 12
type input "100"
click at [341, 43] on img at bounding box center [344, 45] width 27 height 27
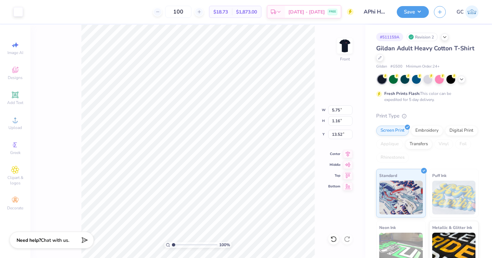
type input "0.67"
type input "0.77"
type input "13.59"
type input "9.88"
type input "1.34"
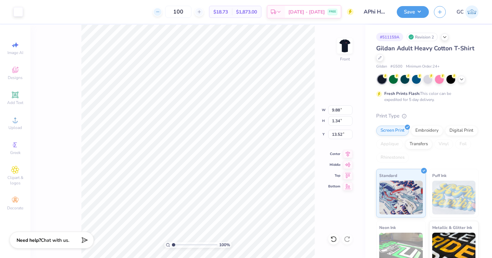
drag, startPoint x: 199, startPoint y: 10, endPoint x: 172, endPoint y: 9, distance: 27.4
click at [170, 10] on div "100" at bounding box center [178, 12] width 51 height 12
type input "6"
type input "30"
click at [108, 20] on div "30 $34.25 Per Item $1,027.50 Total Est. Delivery Sep 5 - 8 FREE" at bounding box center [191, 12] width 326 height 24
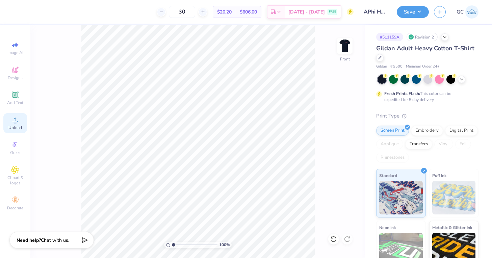
click at [15, 124] on div "Upload" at bounding box center [15, 123] width 24 height 20
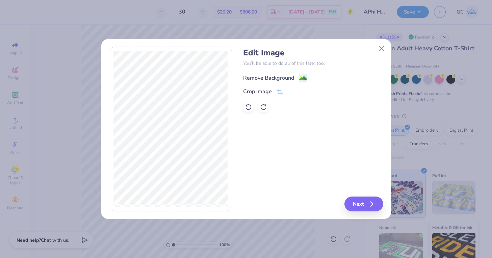
click at [304, 77] on image at bounding box center [302, 78] width 7 height 7
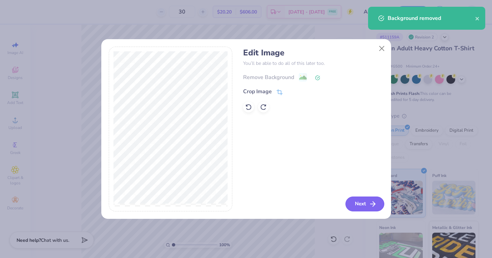
click at [359, 203] on button "Next" at bounding box center [365, 204] width 39 height 15
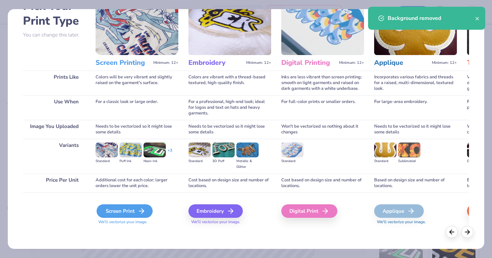
click at [123, 211] on div "Screen Print" at bounding box center [125, 211] width 56 height 14
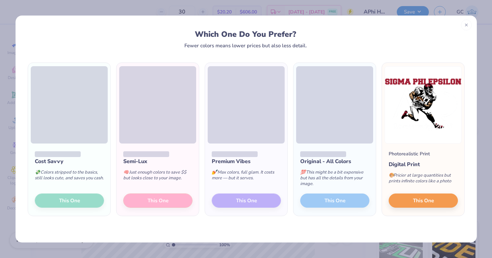
click at [249, 201] on div "Premium Vibes 💅 Max colors, full glam. It costs more — but it serves. This One" at bounding box center [246, 180] width 82 height 72
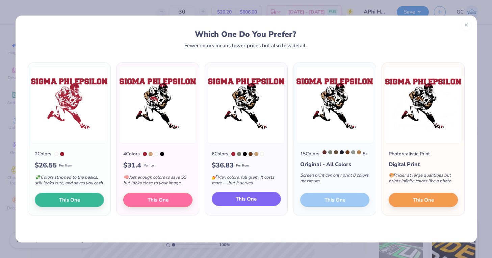
click at [251, 202] on span "This One" at bounding box center [246, 199] width 21 height 8
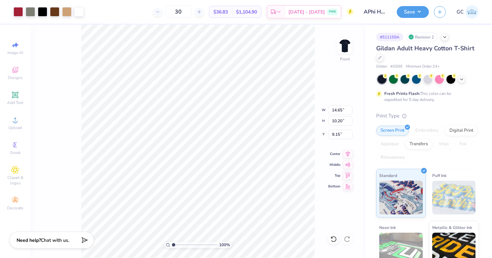
type input "13.84"
type input "9.64"
type input "9.71"
click at [64, 194] on div "100 % Front W 13.84 13.84 " H 9.64 9.64 " Y 9.71 9.71 " Center Middle Top Bottom" at bounding box center [197, 141] width 335 height 233
click at [30, 13] on div at bounding box center [30, 10] width 9 height 9
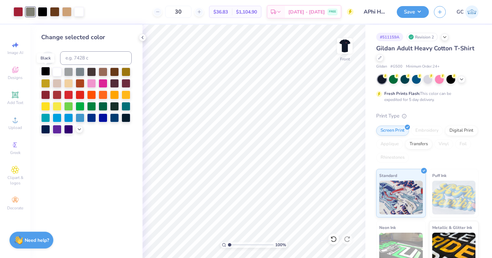
click at [47, 71] on div at bounding box center [45, 71] width 9 height 9
click at [140, 39] on icon at bounding box center [142, 37] width 5 height 5
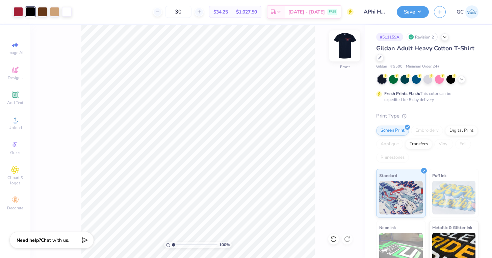
click at [341, 44] on img at bounding box center [344, 45] width 27 height 27
drag, startPoint x: 173, startPoint y: 244, endPoint x: 182, endPoint y: 244, distance: 9.1
type input "2.86"
click at [182, 244] on input "range" at bounding box center [195, 245] width 46 height 6
drag, startPoint x: 201, startPoint y: 10, endPoint x: 155, endPoint y: 8, distance: 45.7
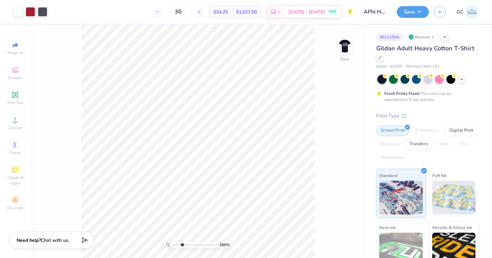
click at [155, 8] on div "30 $34.25 Per Item $1,027.50 Total Est. Delivery Sep 5 - 8 FREE" at bounding box center [202, 12] width 301 height 24
type input "60"
click at [77, 118] on div "286 % Back" at bounding box center [197, 141] width 335 height 233
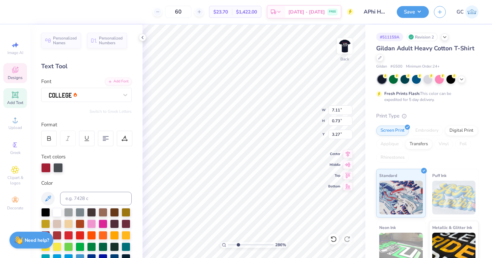
type input "3.51"
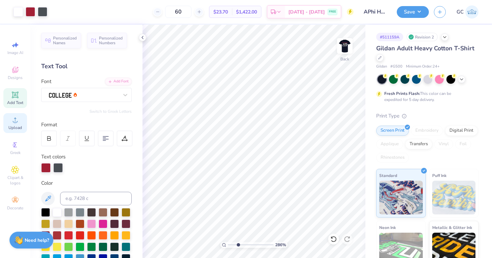
click at [13, 124] on div "Upload" at bounding box center [15, 123] width 24 height 20
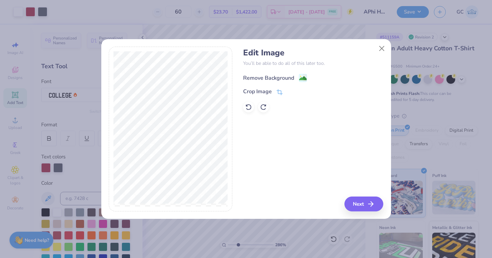
click at [300, 74] on rect at bounding box center [303, 78] width 8 height 8
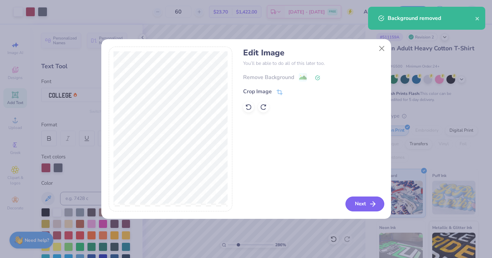
click at [364, 203] on button "Next" at bounding box center [365, 204] width 39 height 15
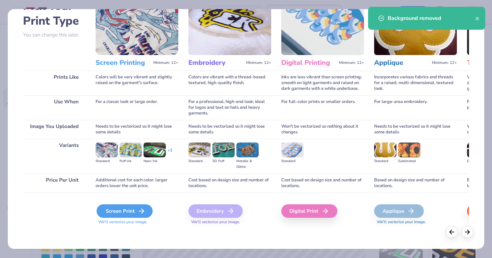
click at [135, 209] on div "Screen Print" at bounding box center [125, 211] width 56 height 14
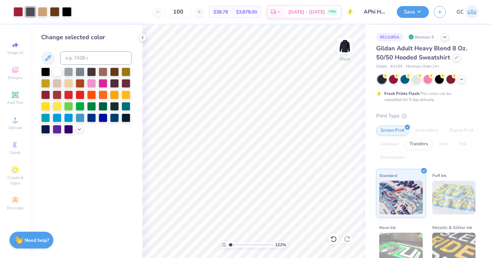
click at [30, 13] on div at bounding box center [30, 11] width 9 height 9
click at [56, 69] on div at bounding box center [57, 71] width 9 height 9
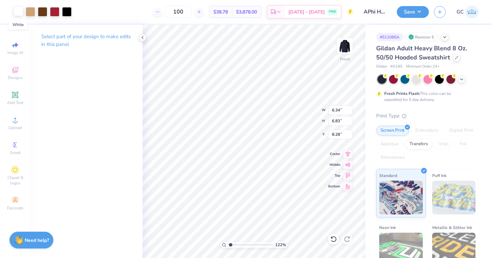
click at [19, 10] on div at bounding box center [18, 10] width 9 height 9
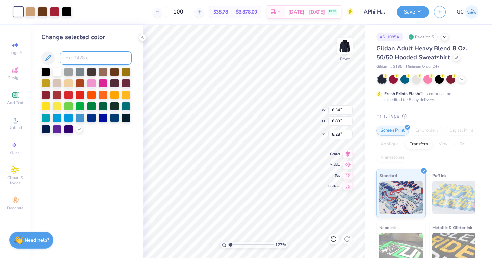
click at [80, 61] on input at bounding box center [96, 58] width 72 height 14
type input "7540"
drag, startPoint x: 232, startPoint y: 244, endPoint x: 237, endPoint y: 245, distance: 4.9
click at [237, 245] on input "range" at bounding box center [251, 245] width 46 height 6
click at [55, 72] on div at bounding box center [57, 71] width 9 height 9
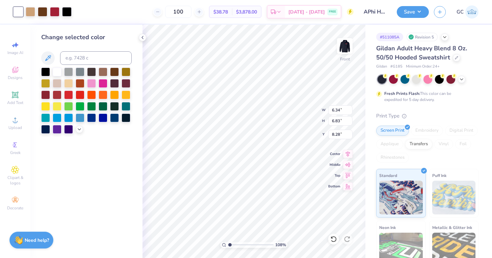
drag, startPoint x: 237, startPoint y: 243, endPoint x: 230, endPoint y: 243, distance: 7.1
click at [230, 243] on input "range" at bounding box center [251, 245] width 46 height 6
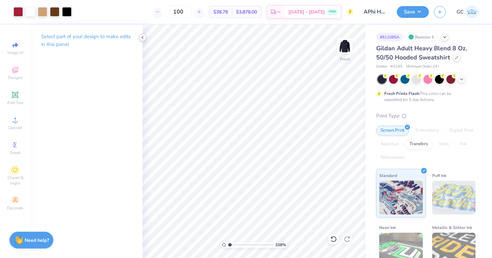
click at [142, 38] on icon at bounding box center [142, 37] width 5 height 5
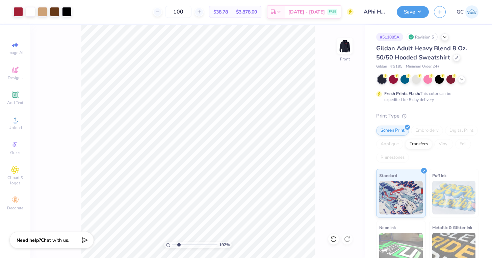
type input "2.17"
click at [179, 246] on input "range" at bounding box center [195, 245] width 46 height 6
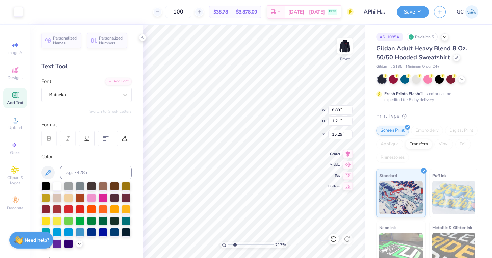
type input "15.40"
type input "10.63"
type input "1.44"
type input "1.47"
click at [232, 244] on input "range" at bounding box center [251, 245] width 46 height 6
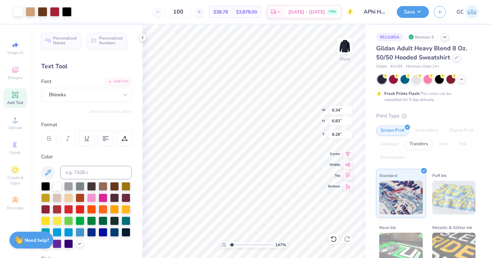
type input "7.65"
type input "8.24"
type input "6.86"
type input "8.77"
type input "9.46"
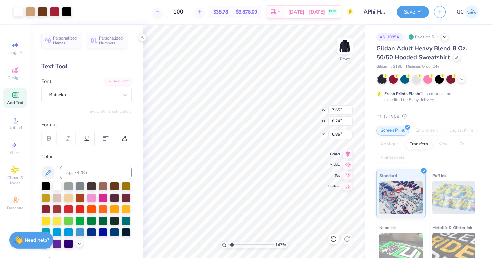
type input "6.87"
type input "6.72"
type input "8.31"
type input "8.96"
type input "7.22"
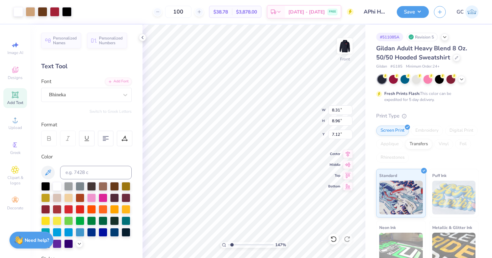
type input "8.03"
type input "8.65"
type input "7.42"
type input "13.67"
type input "1.07"
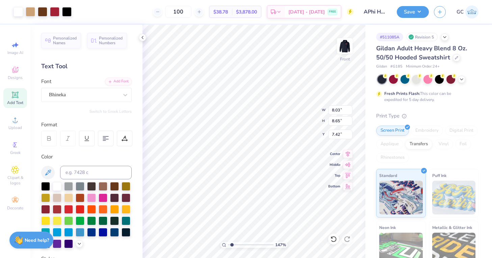
type input "6.72"
type input "10.63"
type input "1.44"
type input "15.40"
type input "8.03"
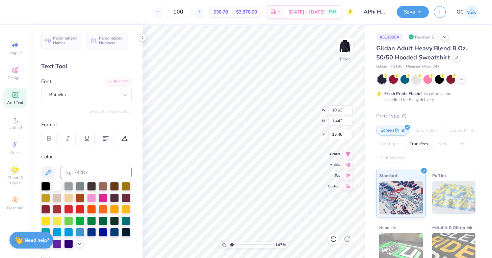
type input "8.65"
type input "7.32"
type input "10.63"
type input "1.44"
type input "15.10"
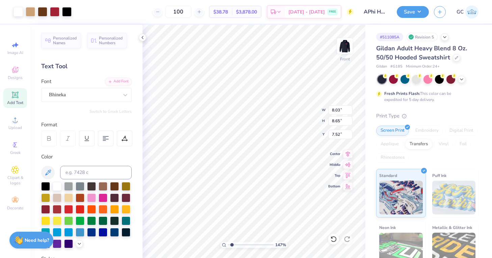
type input "7.35"
type input "7.71"
type input "8.31"
type input "7.69"
click at [141, 38] on icon at bounding box center [142, 37] width 5 height 5
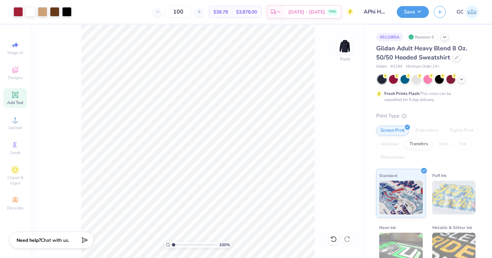
drag, startPoint x: 176, startPoint y: 246, endPoint x: 171, endPoint y: 246, distance: 4.7
type input "1"
click at [172, 246] on input "range" at bounding box center [195, 245] width 46 height 6
click at [343, 53] on img at bounding box center [344, 45] width 27 height 27
click at [343, 53] on img at bounding box center [345, 46] width 14 height 14
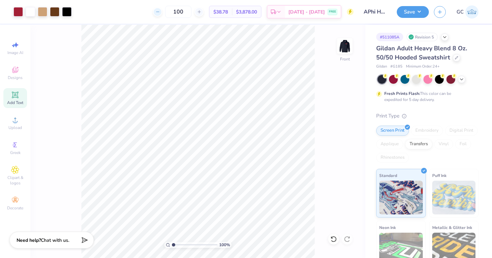
drag, startPoint x: 199, startPoint y: 12, endPoint x: 172, endPoint y: 12, distance: 27.0
click at [172, 12] on div "100" at bounding box center [178, 12] width 51 height 12
type input "60"
click at [343, 50] on img at bounding box center [344, 45] width 27 height 27
drag, startPoint x: 173, startPoint y: 246, endPoint x: 180, endPoint y: 247, distance: 6.9
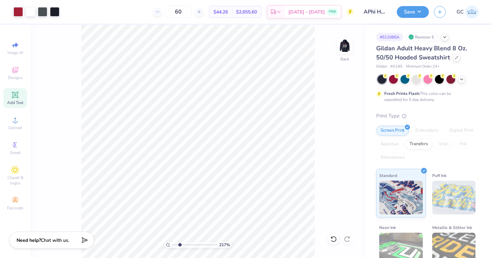
click at [180, 247] on input "range" at bounding box center [195, 245] width 46 height 6
drag, startPoint x: 180, startPoint y: 243, endPoint x: 174, endPoint y: 242, distance: 5.6
type input "1.17"
click at [174, 242] on input "range" at bounding box center [195, 245] width 46 height 6
click at [346, 47] on img at bounding box center [344, 45] width 27 height 27
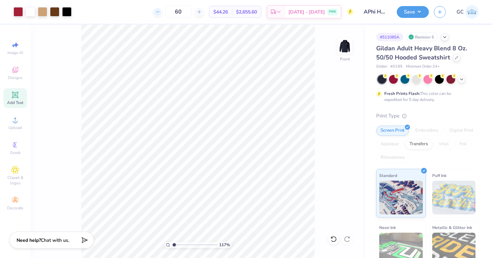
drag, startPoint x: 198, startPoint y: 11, endPoint x: 168, endPoint y: 11, distance: 30.4
click at [168, 11] on div "60" at bounding box center [178, 12] width 51 height 12
type input "30"
click at [411, 10] on button "Save" at bounding box center [413, 11] width 32 height 12
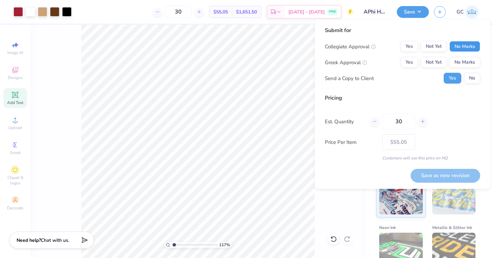
click at [460, 47] on button "No Marks" at bounding box center [465, 46] width 31 height 11
click at [416, 63] on button "Yes" at bounding box center [410, 62] width 18 height 11
drag, startPoint x: 405, startPoint y: 122, endPoint x: 389, endPoint y: 122, distance: 16.2
click at [389, 122] on input "30" at bounding box center [399, 122] width 33 height 16
type input "20"
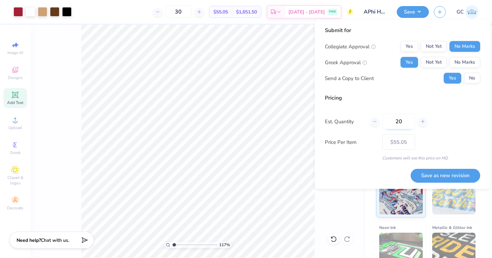
type input "20"
type input "$77.70"
type input "2"
type input "0"
type input "030"
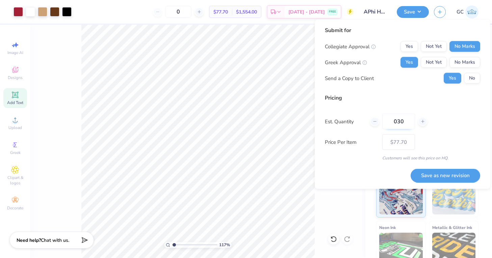
type input "30"
type input "$55.05"
type input "0"
type input "30"
click at [440, 175] on button "Save as new revision" at bounding box center [446, 176] width 70 height 14
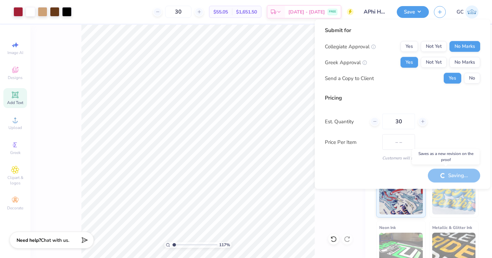
type input "$55.05"
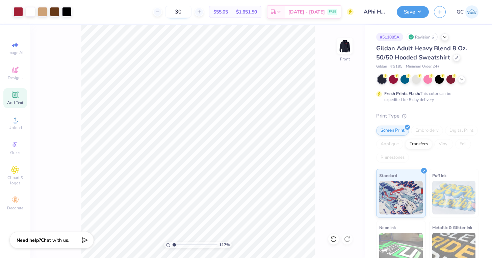
drag, startPoint x: 197, startPoint y: 13, endPoint x: 180, endPoint y: 13, distance: 17.2
click at [180, 13] on input "30" at bounding box center [178, 12] width 26 height 12
type input "60"
click at [66, 59] on div "117 % Front" at bounding box center [197, 141] width 335 height 233
click at [345, 43] on img at bounding box center [344, 45] width 27 height 27
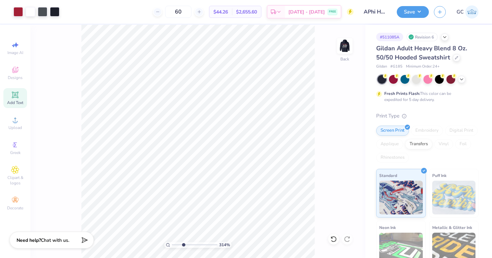
drag, startPoint x: 174, startPoint y: 243, endPoint x: 183, endPoint y: 243, distance: 9.5
type input "3.18"
click at [183, 243] on input "range" at bounding box center [195, 245] width 46 height 6
type input "2.73"
type input "0.59"
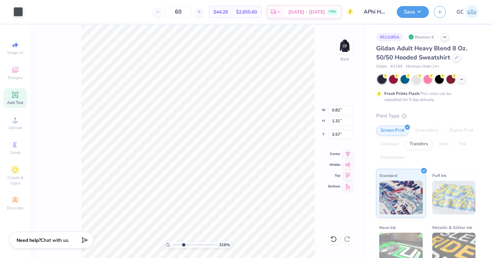
type input "3.65"
type input "2.68"
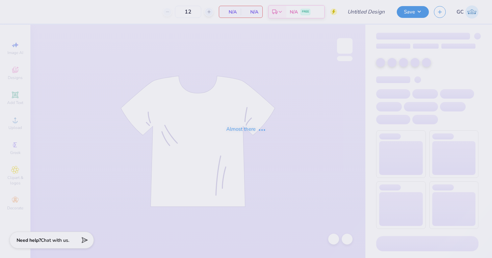
type input "50"
type input "APhi Homecoming Shirt"
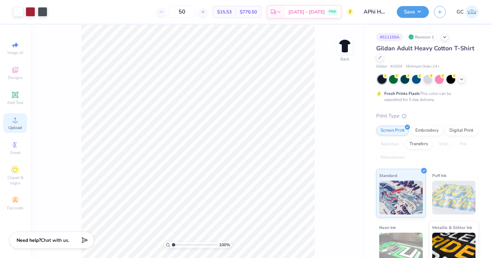
click at [13, 120] on icon at bounding box center [15, 120] width 8 height 8
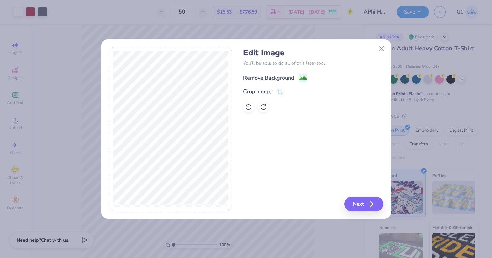
click at [301, 77] on image at bounding box center [302, 78] width 7 height 7
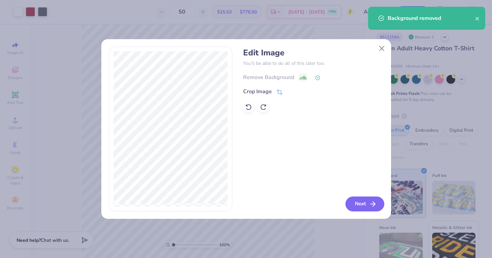
click at [365, 203] on button "Next" at bounding box center [365, 204] width 39 height 15
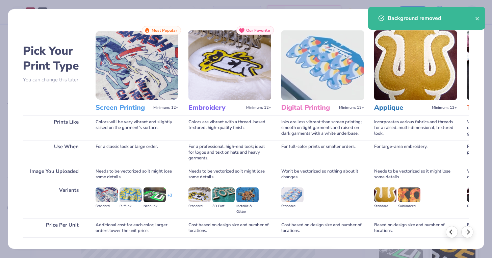
scroll to position [45, 0]
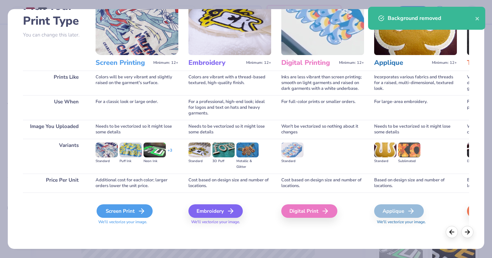
click at [108, 217] on div "Screen Print" at bounding box center [125, 211] width 56 height 14
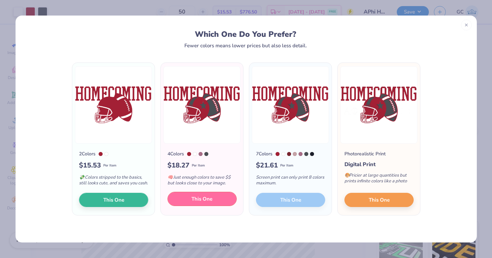
click at [216, 204] on button "This One" at bounding box center [202, 199] width 69 height 14
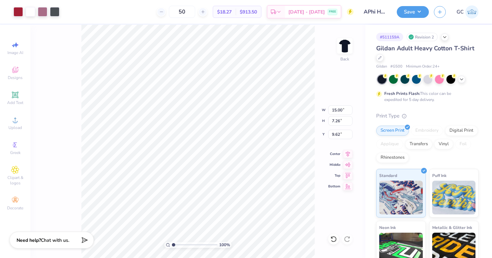
type input "13.82"
type input "6.69"
type input "5.59"
type input "6.44"
type input "3.12"
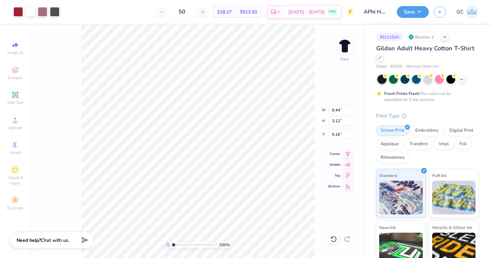
type input "3.26"
drag, startPoint x: 175, startPoint y: 243, endPoint x: 181, endPoint y: 243, distance: 6.4
type input "2.68"
click at [181, 243] on input "range" at bounding box center [195, 245] width 46 height 6
type input "3.15"
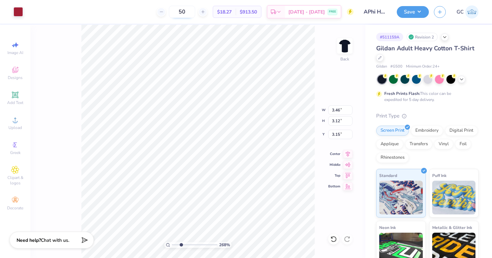
type input "0.59"
type input "4.93"
type input "4.84"
drag, startPoint x: 180, startPoint y: 243, endPoint x: 172, endPoint y: 243, distance: 7.8
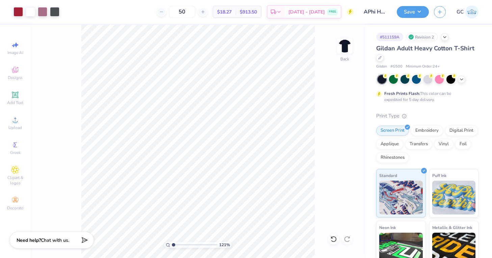
type input "1"
click at [172, 243] on input "range" at bounding box center [195, 245] width 46 height 6
click at [410, 13] on button "Save" at bounding box center [413, 11] width 32 height 12
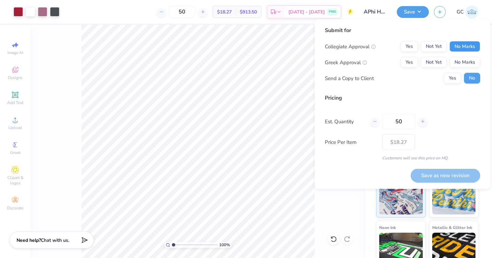
click at [460, 47] on button "No Marks" at bounding box center [465, 46] width 31 height 11
click at [415, 60] on button "Yes" at bounding box center [410, 62] width 18 height 11
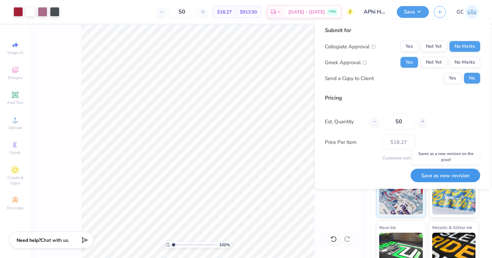
click at [430, 179] on button "Save as new revision" at bounding box center [446, 176] width 70 height 14
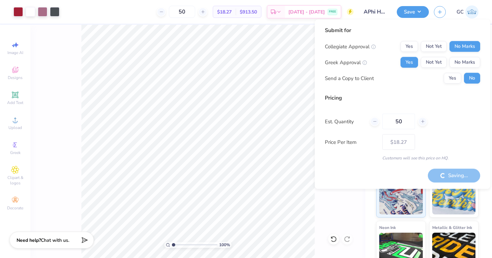
type input "– –"
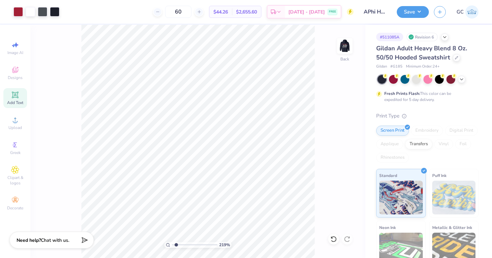
drag, startPoint x: 181, startPoint y: 246, endPoint x: 176, endPoint y: 245, distance: 5.5
click at [176, 245] on input "range" at bounding box center [195, 245] width 46 height 6
type input "4.57"
drag, startPoint x: 176, startPoint y: 243, endPoint x: 190, endPoint y: 244, distance: 14.2
click at [190, 244] on input "range" at bounding box center [195, 245] width 46 height 6
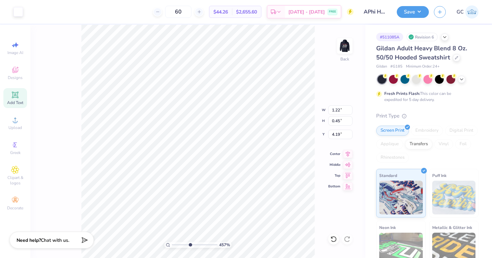
type input "4.25"
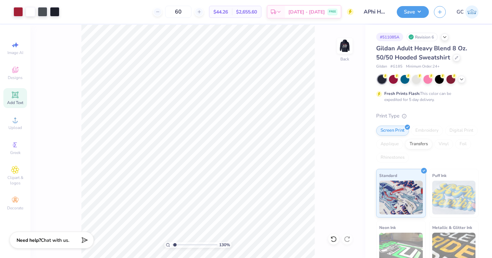
drag, startPoint x: 190, startPoint y: 244, endPoint x: 175, endPoint y: 243, distance: 14.5
click at [175, 243] on input "range" at bounding box center [195, 245] width 46 height 6
type input "1"
click at [172, 245] on input "range" at bounding box center [195, 245] width 46 height 6
